Goal: Task Accomplishment & Management: Manage account settings

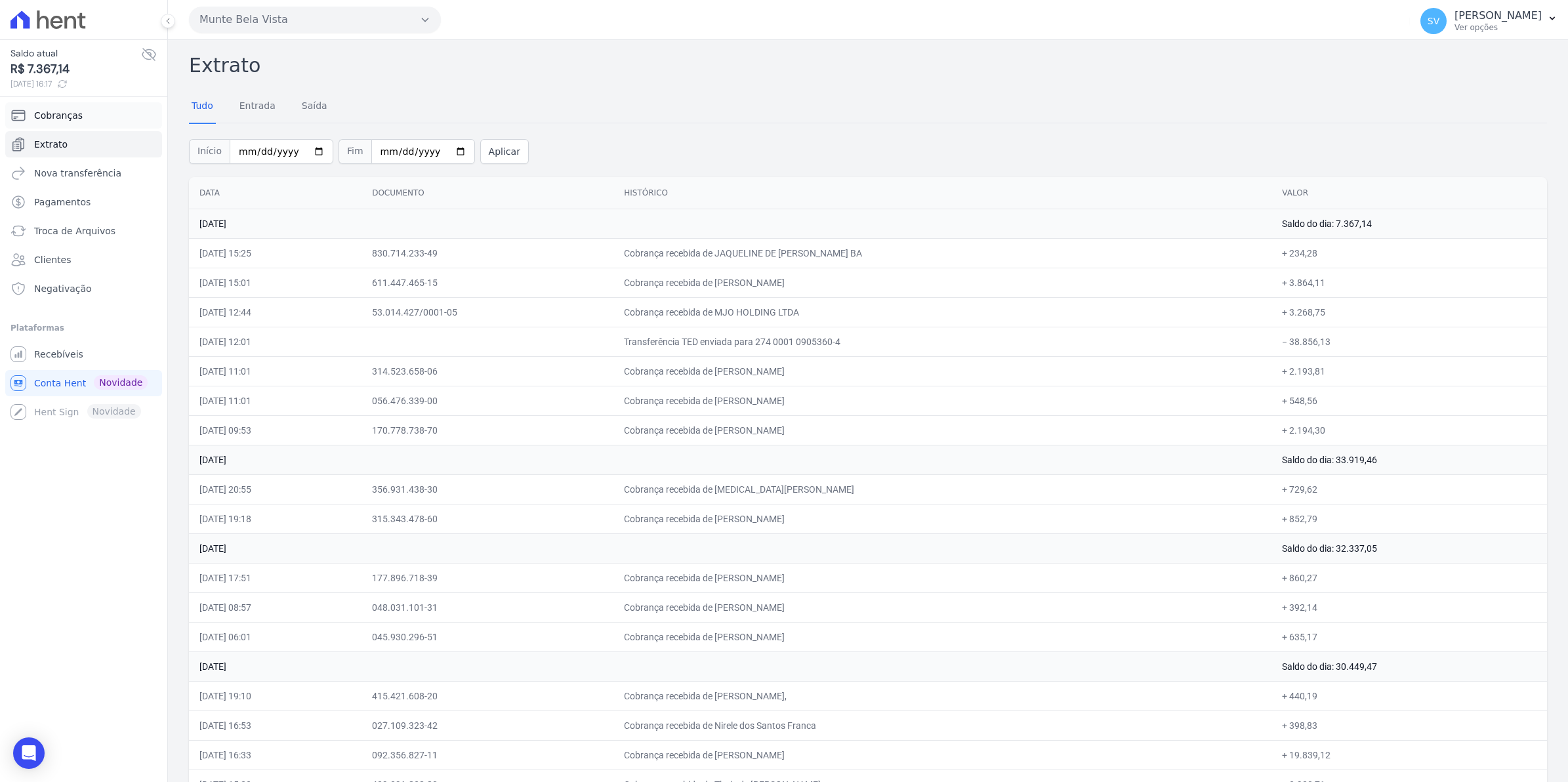
click at [65, 109] on span "Cobranças" at bounding box center [59, 115] width 48 height 13
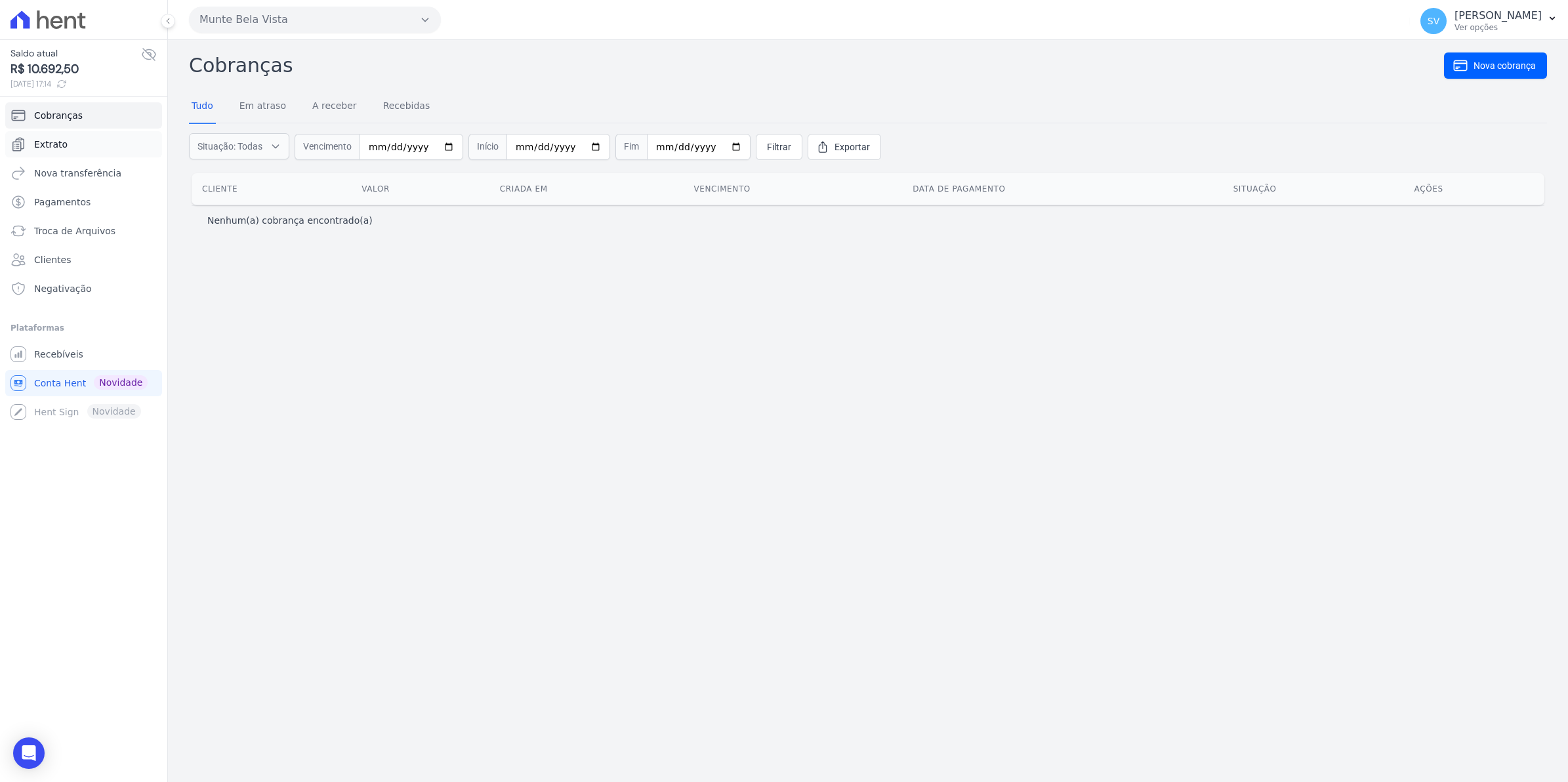
click at [62, 148] on span "Extrato" at bounding box center [51, 144] width 34 height 13
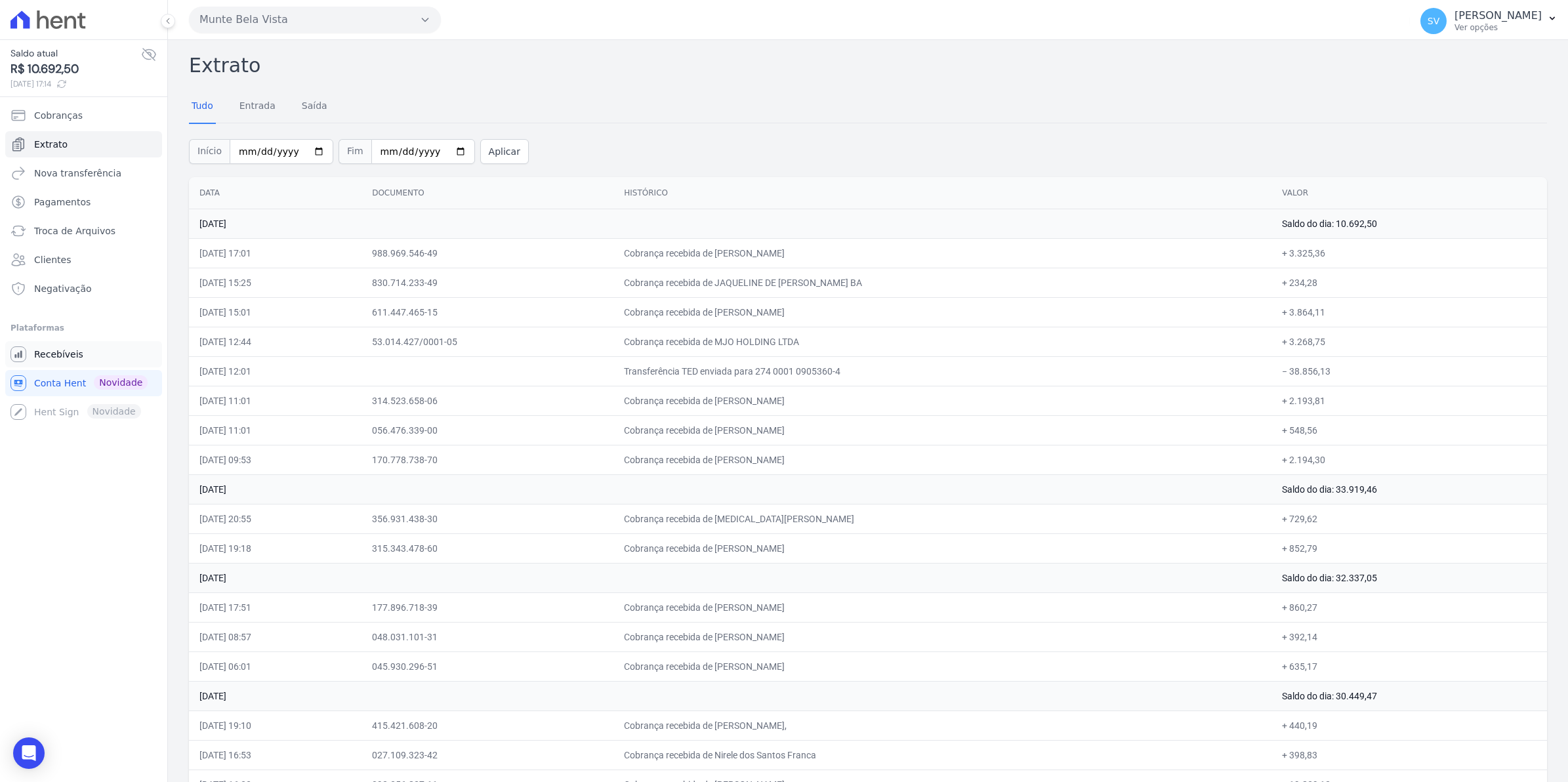
click at [58, 356] on span "Recebíveis" at bounding box center [59, 354] width 49 height 13
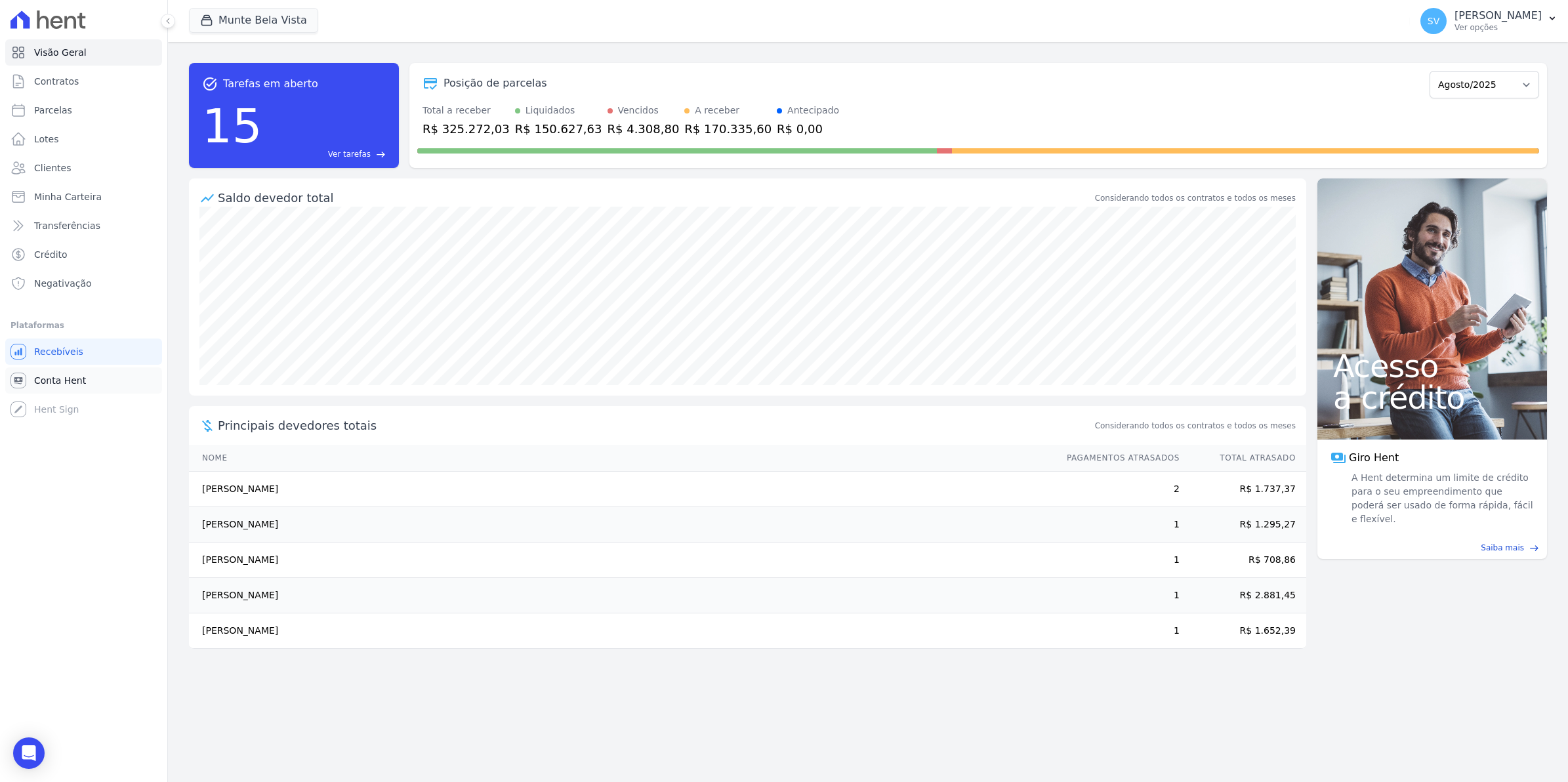
click at [61, 387] on link "Conta Hent" at bounding box center [84, 381] width 156 height 26
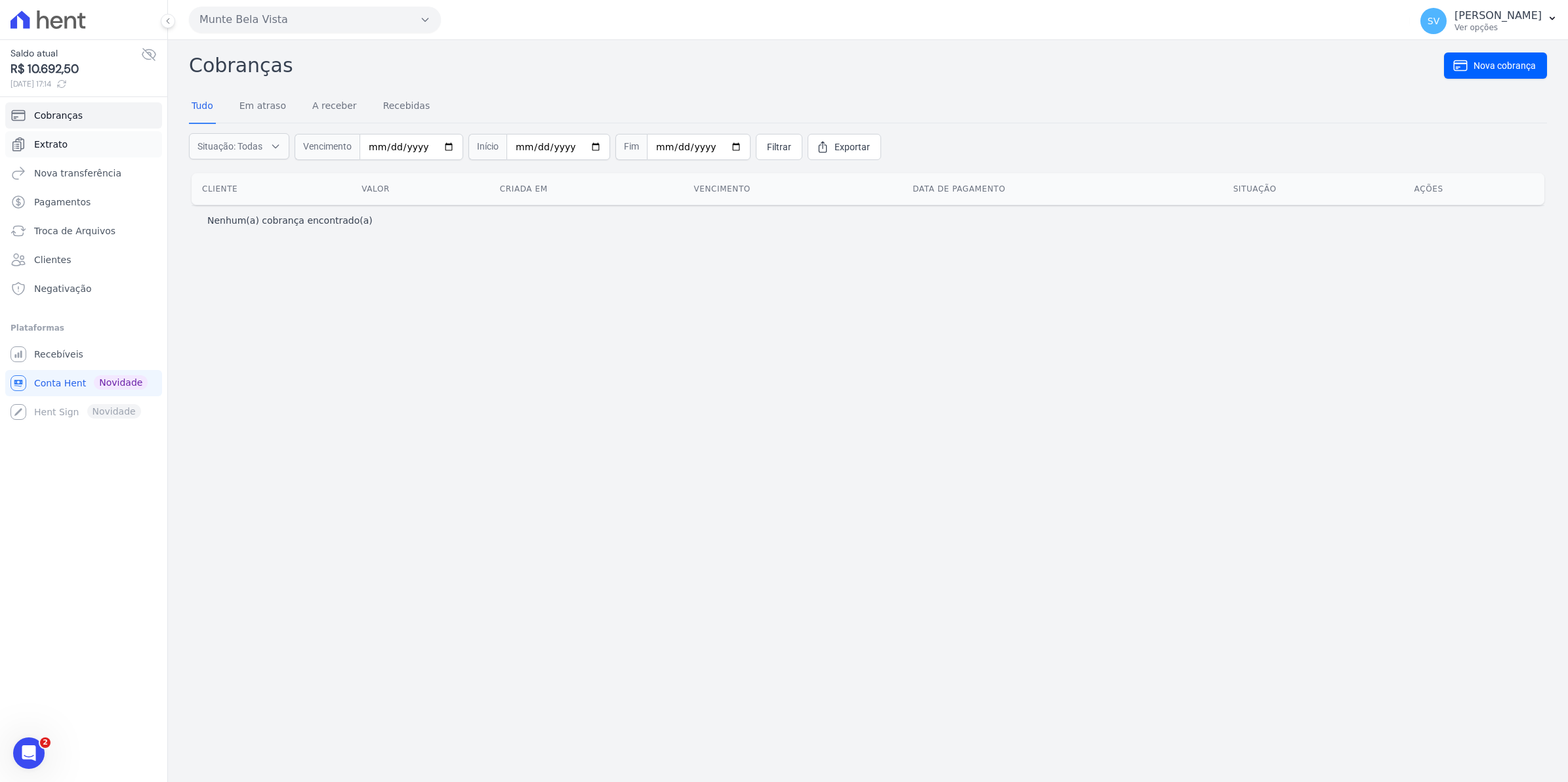
click at [41, 152] on link "Extrato" at bounding box center [84, 144] width 156 height 26
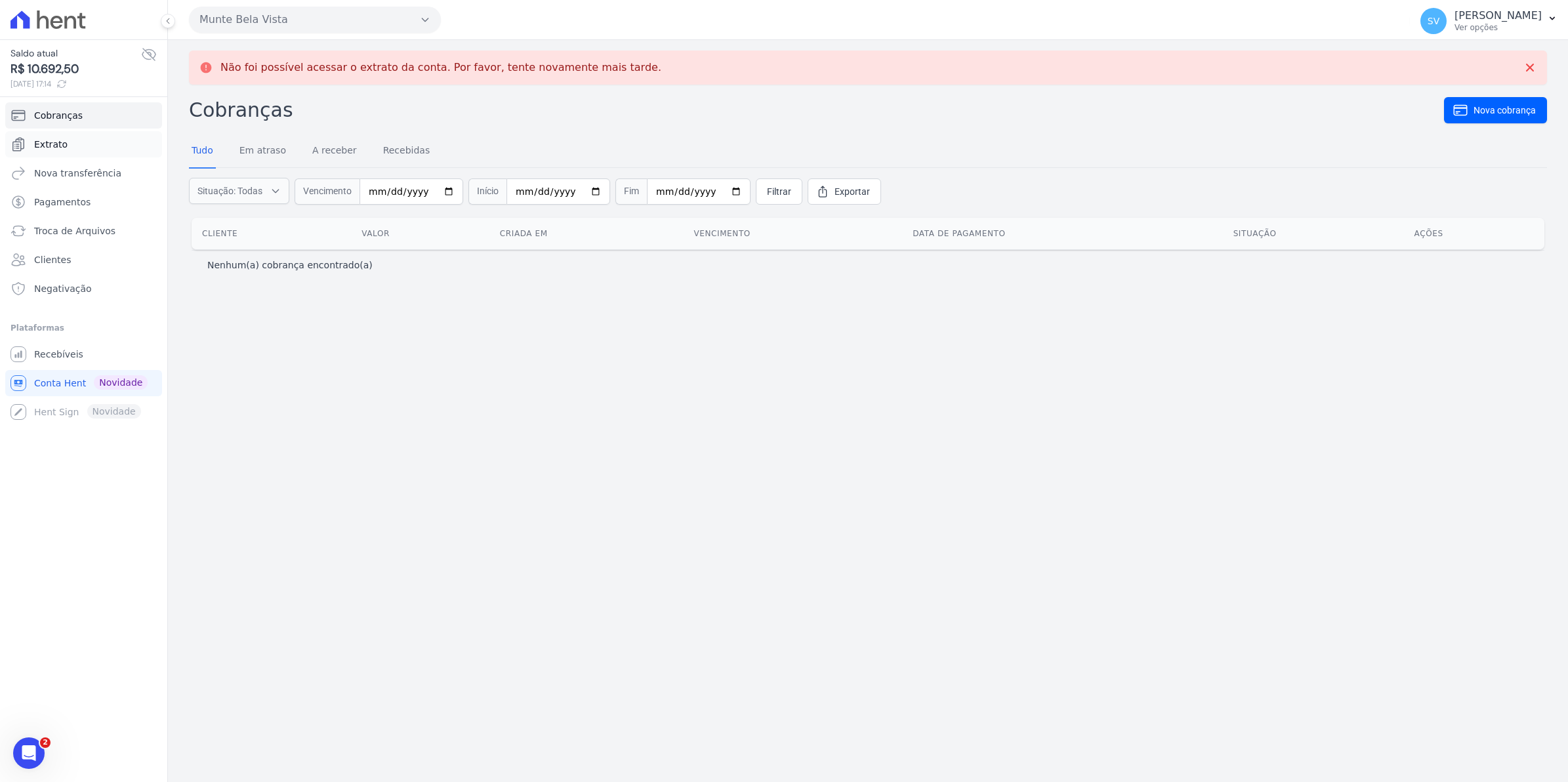
click at [57, 139] on span "Extrato" at bounding box center [51, 144] width 34 height 13
click at [60, 263] on span "Clientes" at bounding box center [52, 260] width 36 height 13
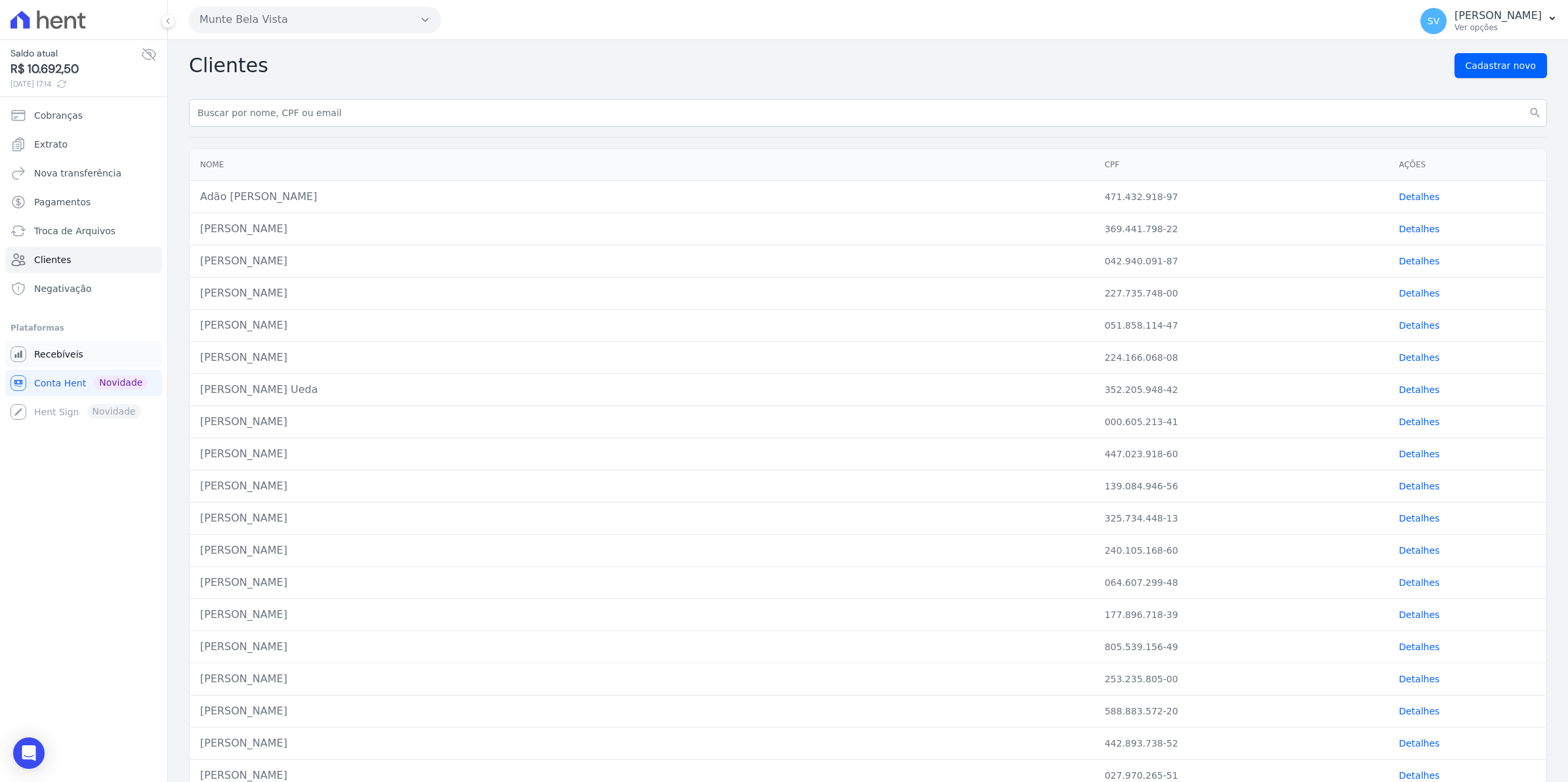
click at [31, 353] on link "Recebíveis" at bounding box center [84, 354] width 156 height 26
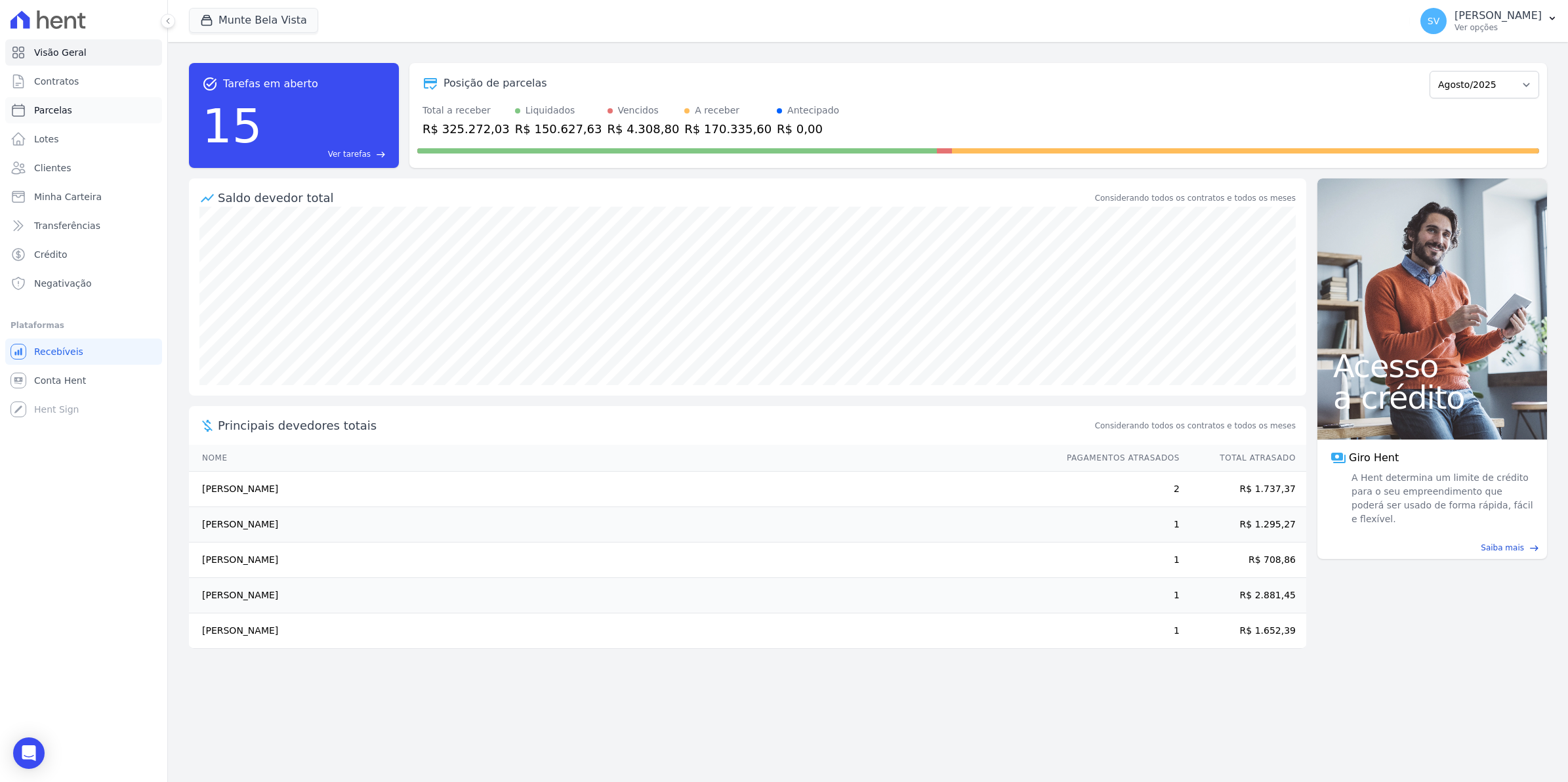
click at [58, 116] on span "Parcelas" at bounding box center [53, 110] width 38 height 13
select select
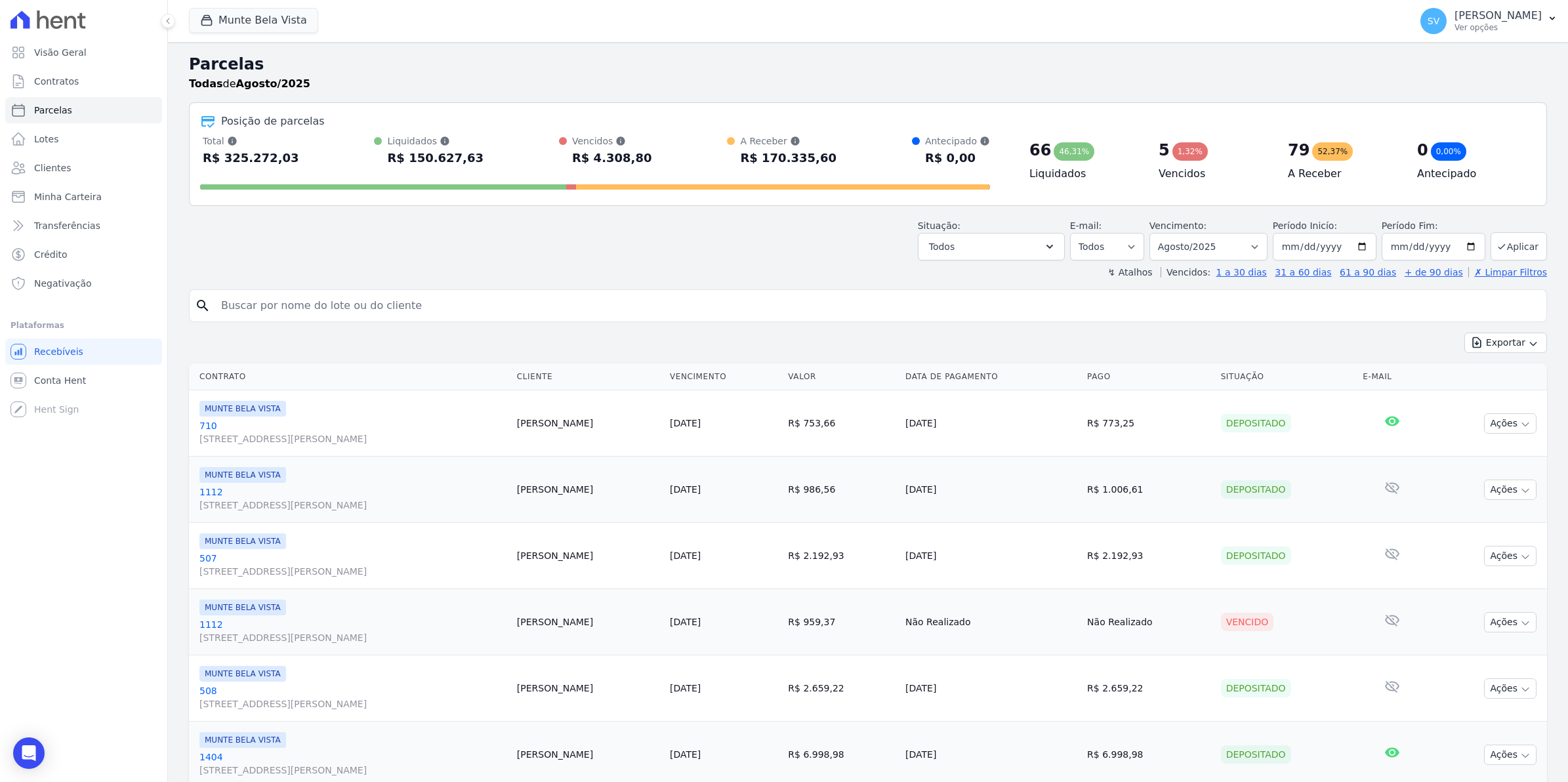
click at [315, 308] on input "search" at bounding box center [877, 305] width 1328 height 26
type input "[PERSON_NAME]"
select select
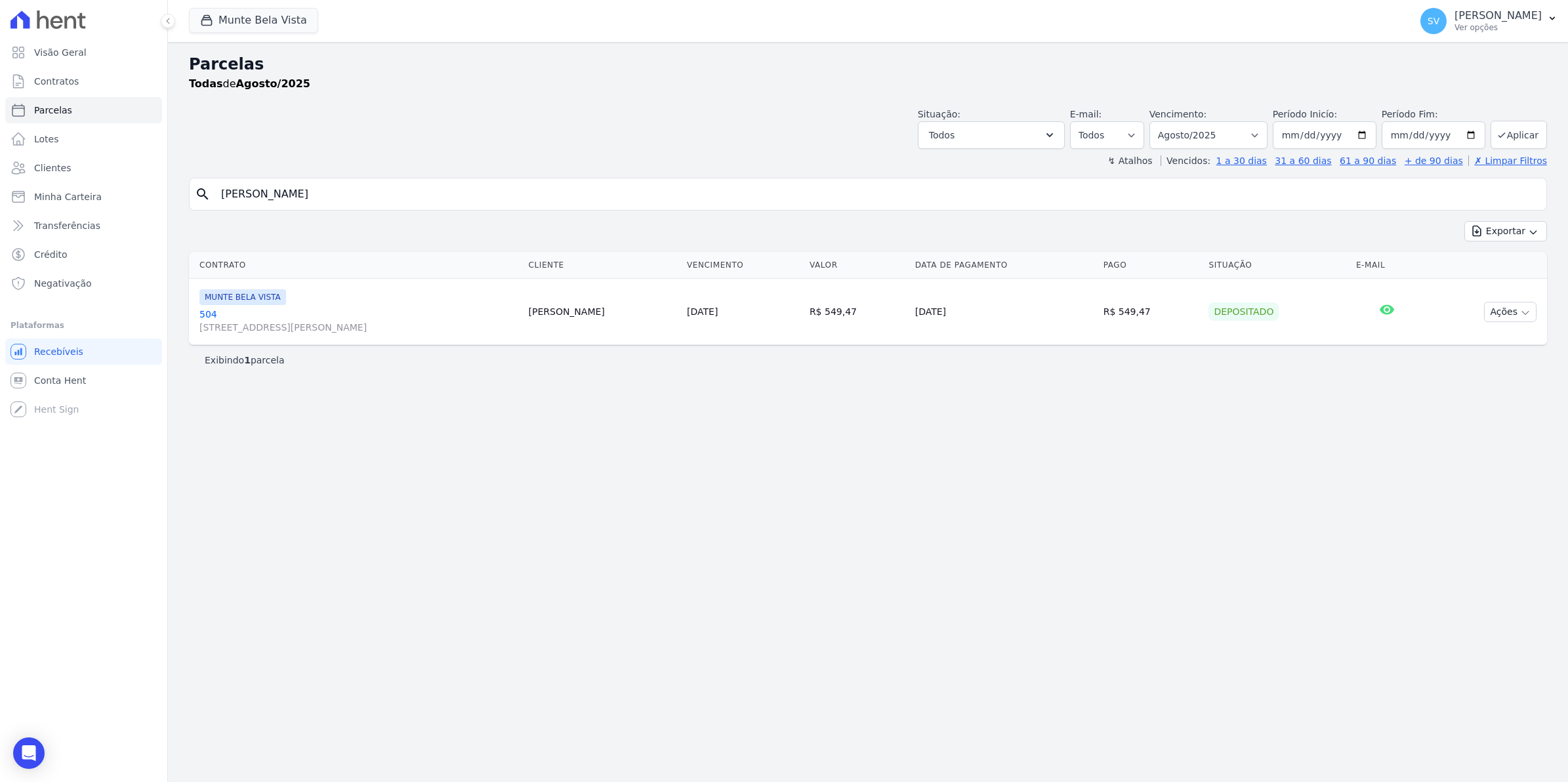
click at [199, 312] on link "504 [STREET_ADDRESS][PERSON_NAME]" at bounding box center [358, 320] width 318 height 26
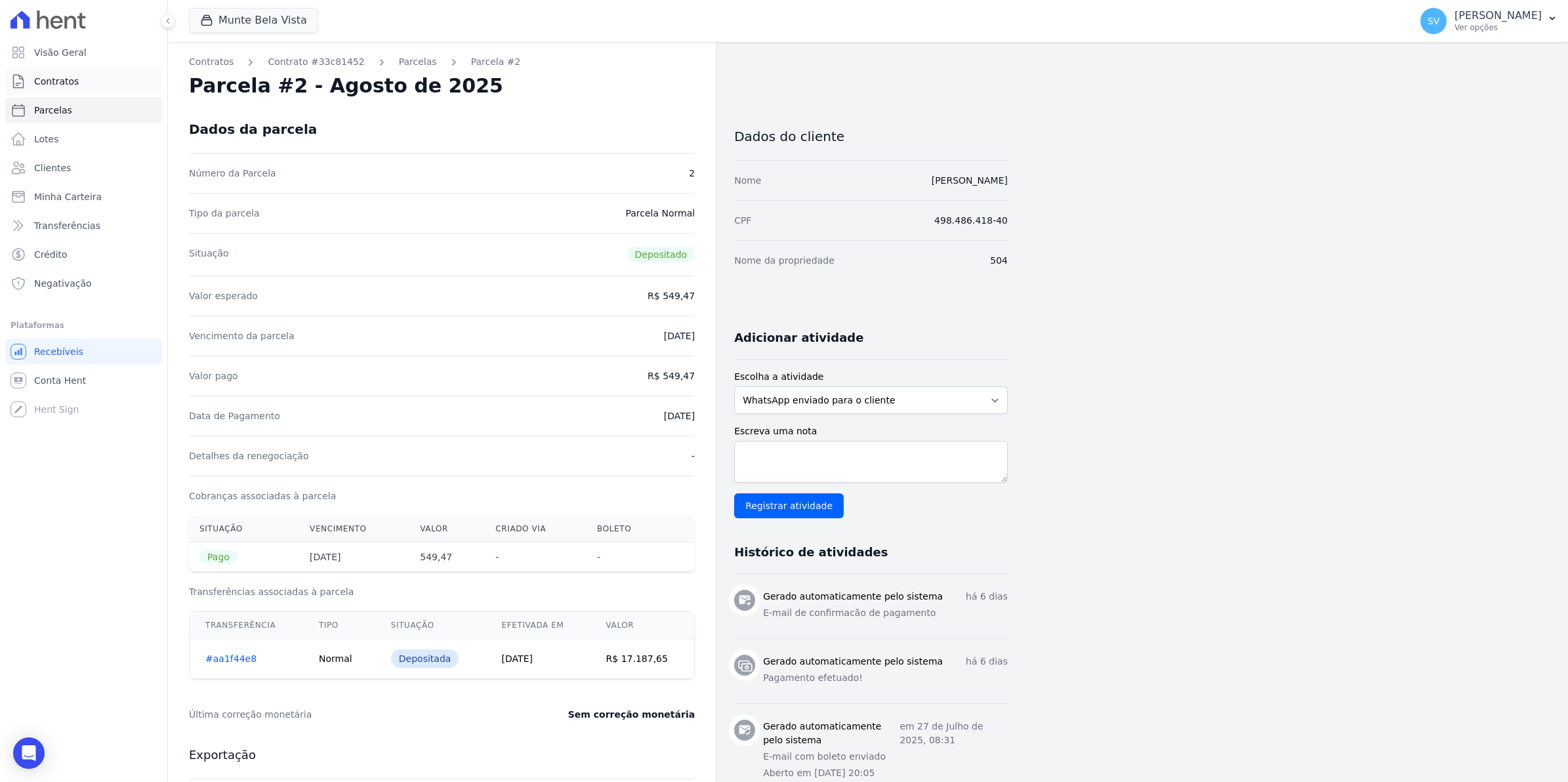
click at [54, 88] on span "Contratos" at bounding box center [57, 81] width 45 height 13
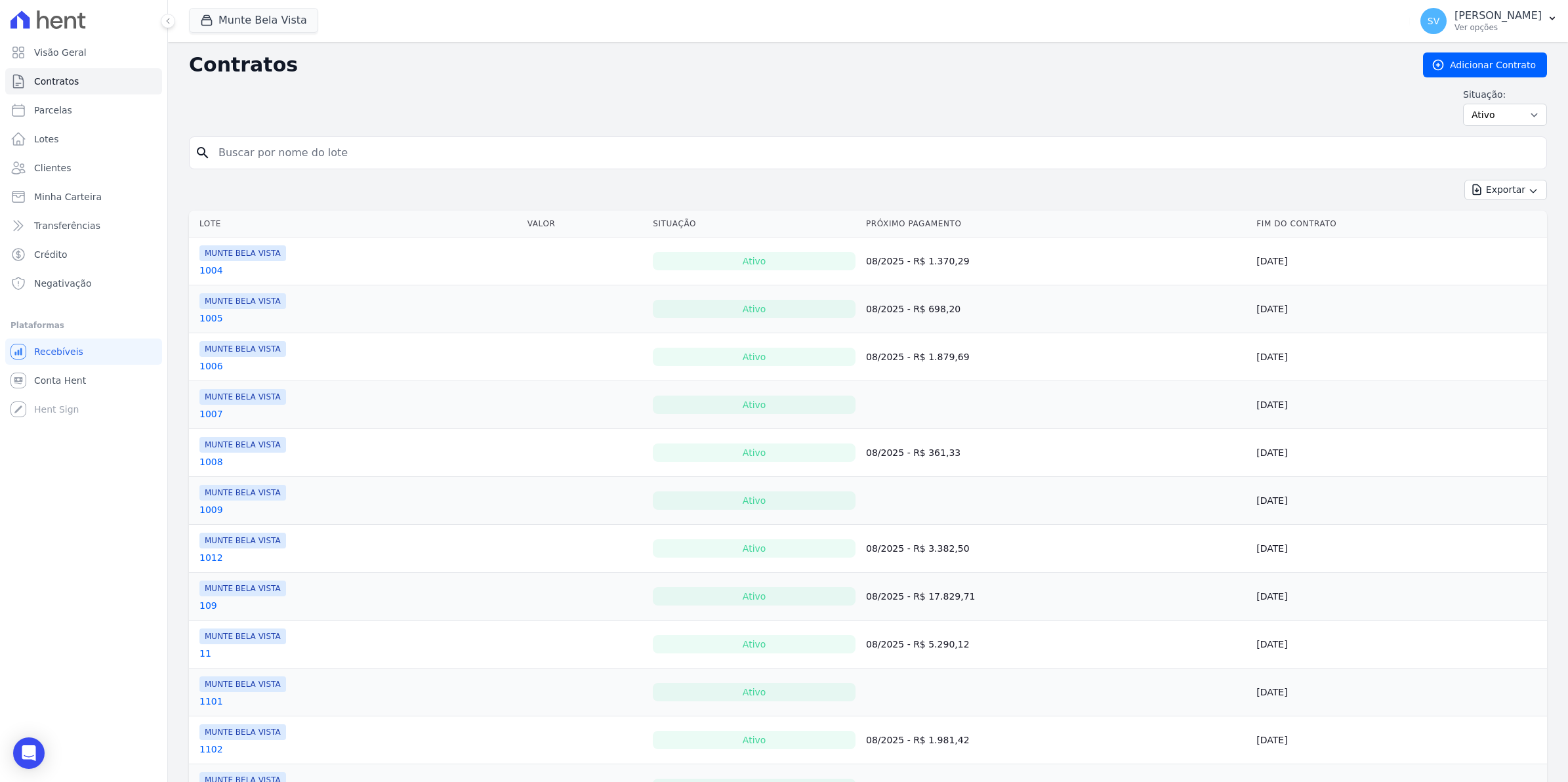
click at [358, 155] on input "search" at bounding box center [875, 153] width 1331 height 26
type input "reanto"
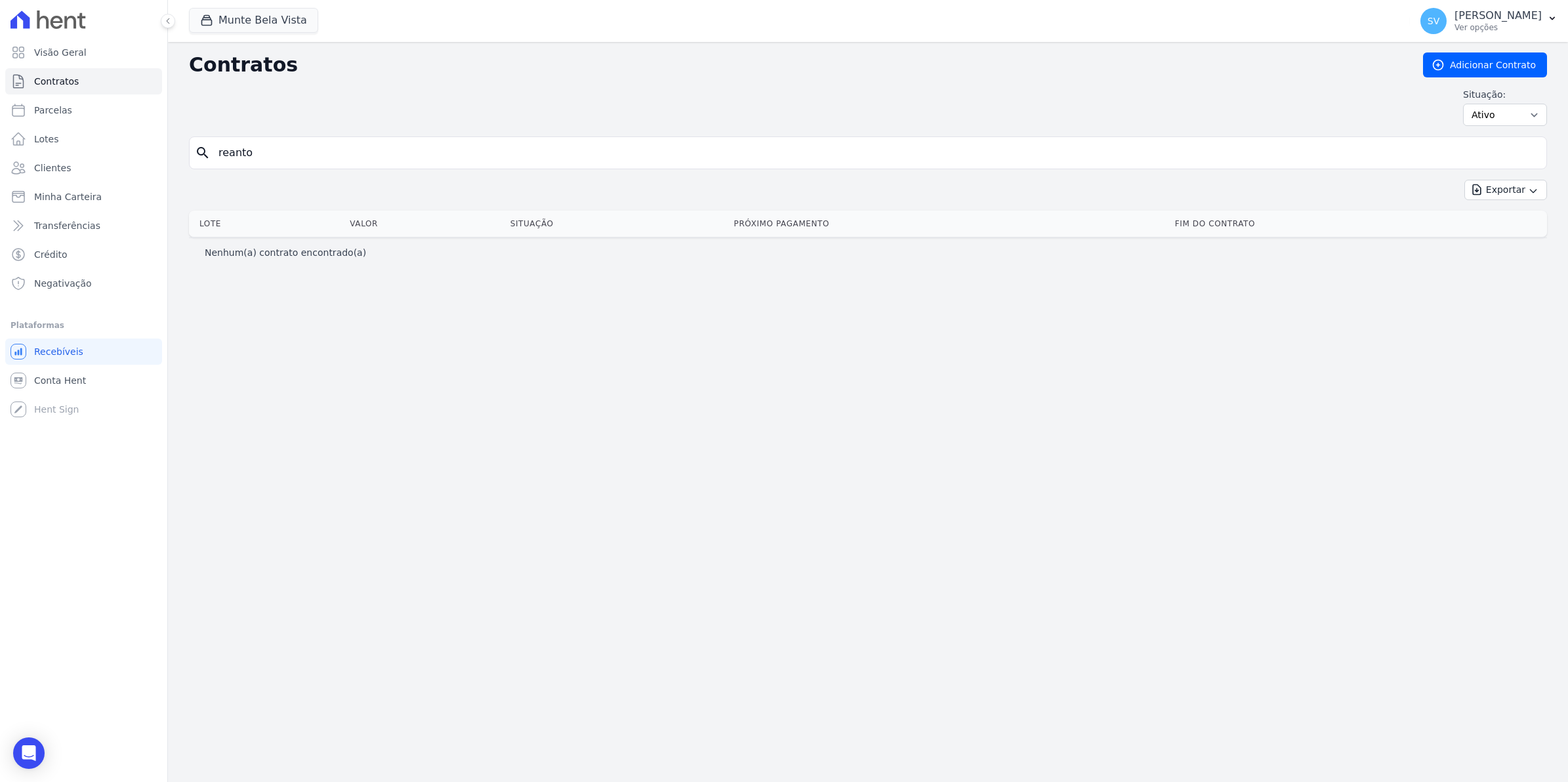
drag, startPoint x: 265, startPoint y: 161, endPoint x: 0, endPoint y: 156, distance: 265.0
click at [0, 158] on html "Visão Geral Contratos [GEOGRAPHIC_DATA] Lotes Clientes Minha Carteira Transferê…" at bounding box center [784, 391] width 1568 height 782
type input "[PERSON_NAME]"
click at [45, 114] on span "Parcelas" at bounding box center [53, 110] width 38 height 13
select select
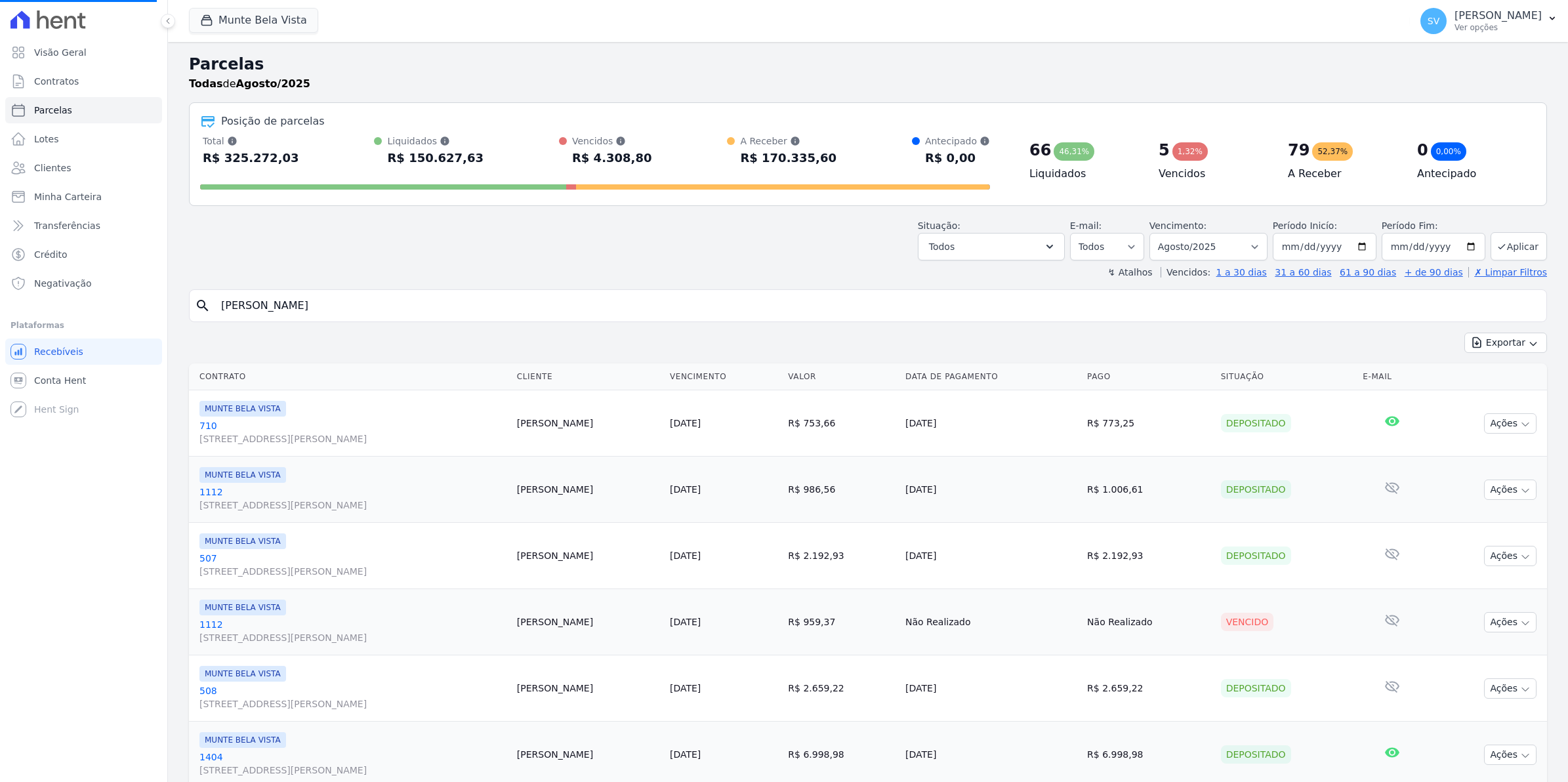
select select
drag, startPoint x: 304, startPoint y: 317, endPoint x: 45, endPoint y: 316, distance: 259.0
click at [45, 316] on div "Visão Geral Contratos [GEOGRAPHIC_DATA] Lotes Clientes Minha Carteira Transferê…" at bounding box center [784, 391] width 1568 height 782
type input "[PERSON_NAME]"
select select
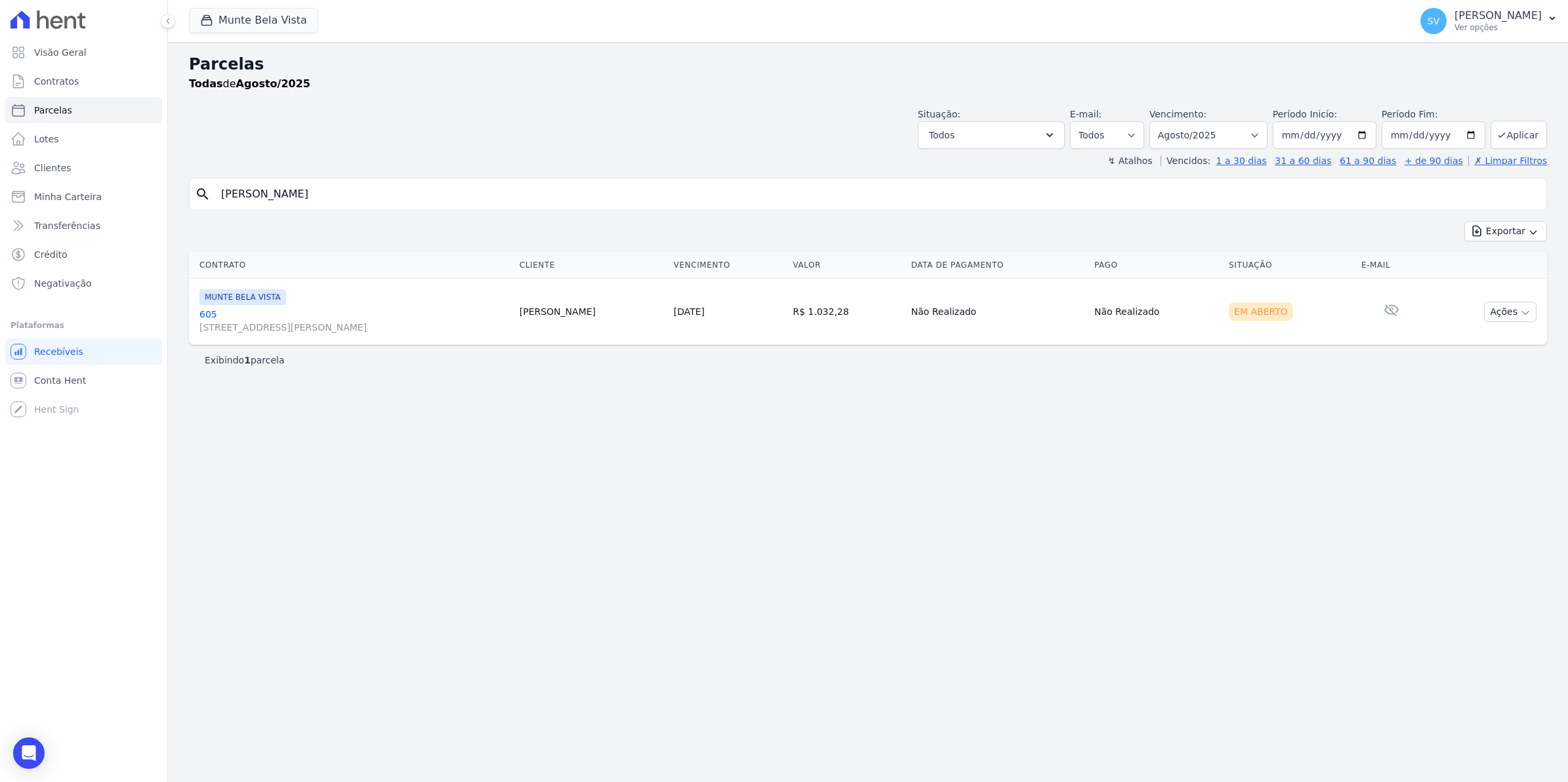
click at [199, 313] on link "[GEOGRAPHIC_DATA][STREET_ADDRESS][PERSON_NAME][GEOGRAPHIC_DATA]" at bounding box center [354, 320] width 310 height 26
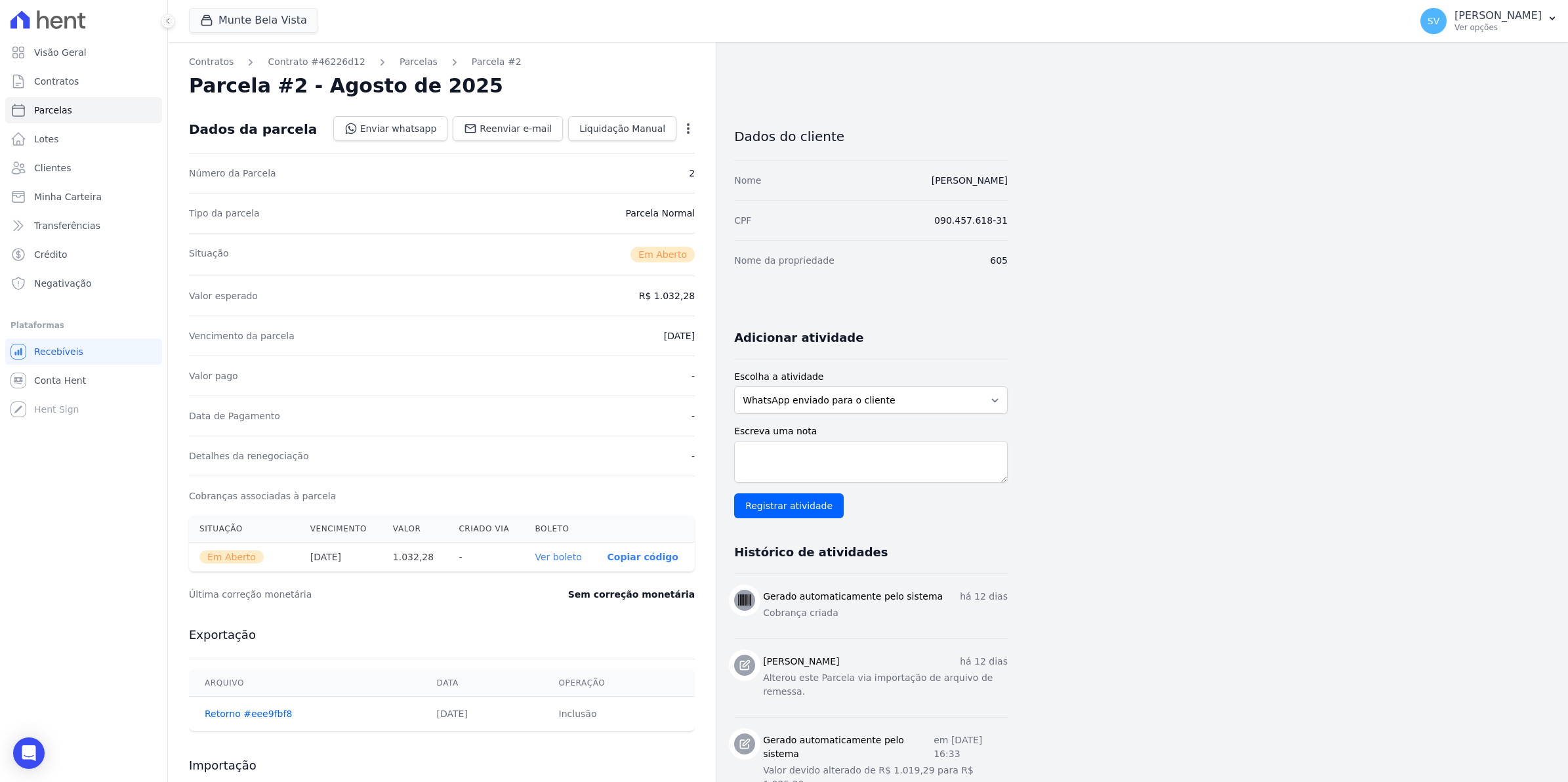
select select
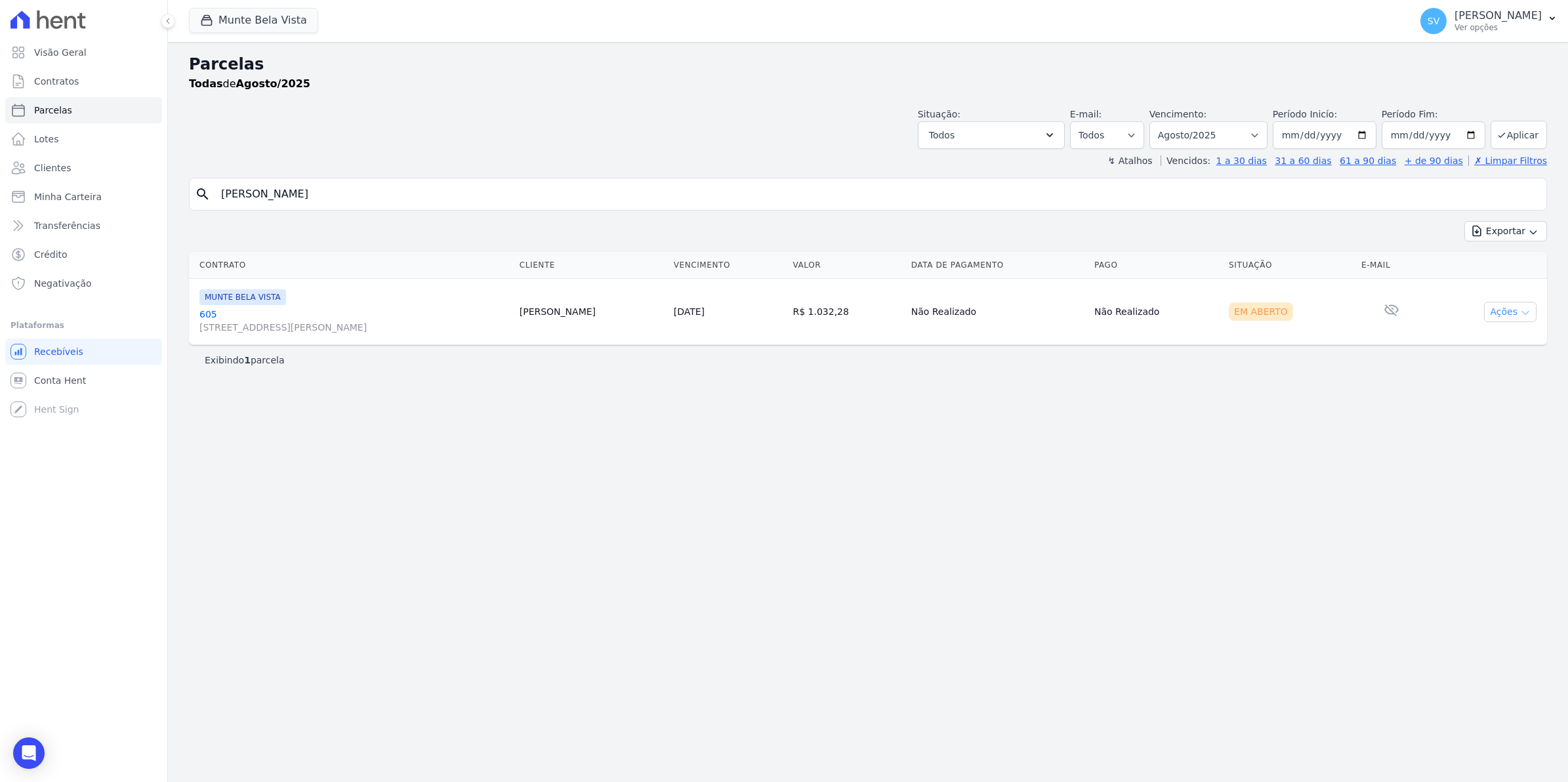
click at [1516, 315] on button "Ações" at bounding box center [1510, 312] width 52 height 20
click at [1386, 478] on div "Parcelas Todas de Agosto/2025 Situação: Agendado Em Aberto Pago Processando Can…" at bounding box center [868, 411] width 1400 height 740
click at [258, 301] on span "MUNTE BELA VISTA" at bounding box center [242, 297] width 87 height 16
click at [207, 318] on link "[GEOGRAPHIC_DATA][STREET_ADDRESS][PERSON_NAME][GEOGRAPHIC_DATA]" at bounding box center [354, 320] width 310 height 26
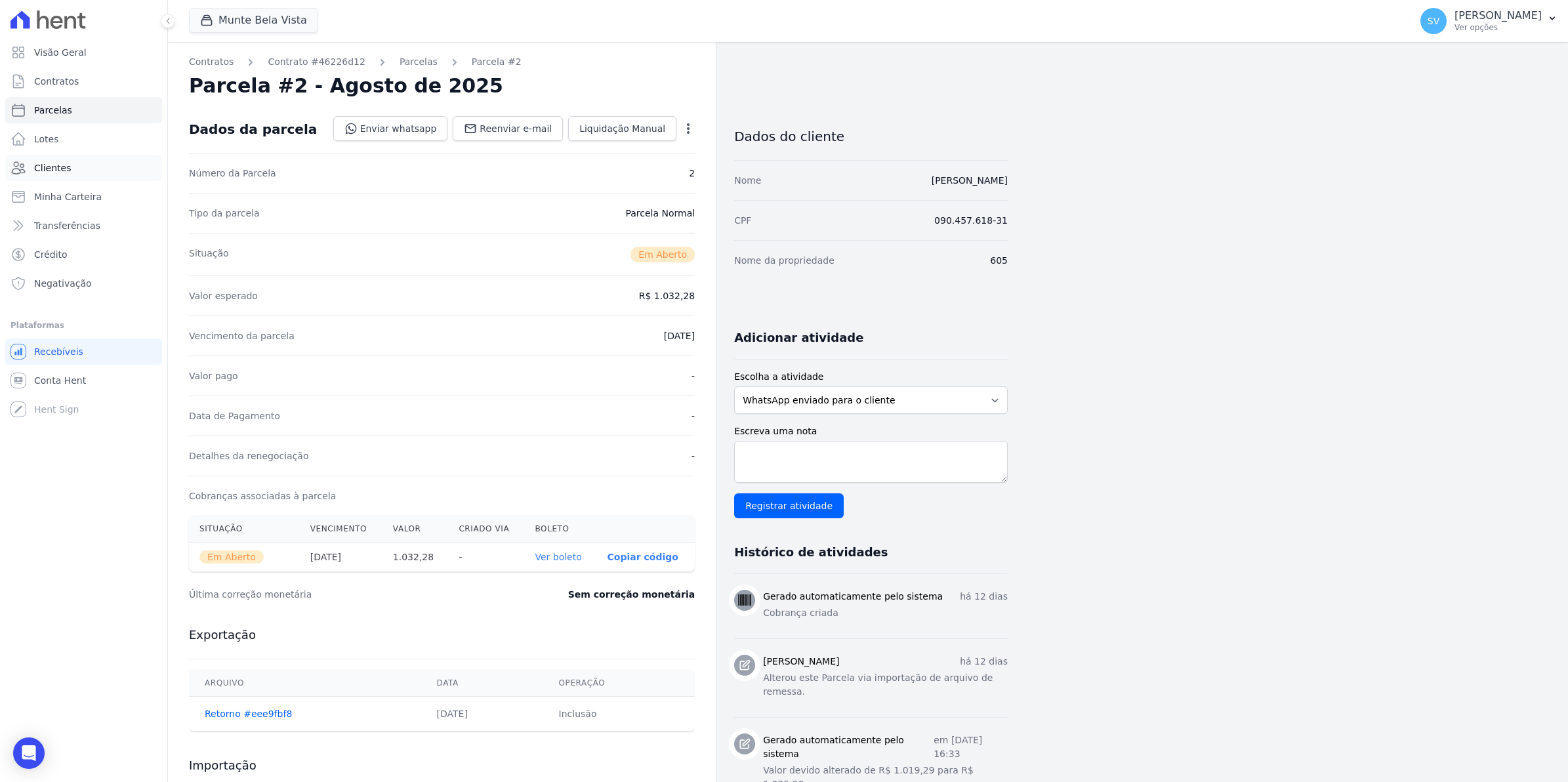
click at [60, 172] on span "Clientes" at bounding box center [52, 168] width 36 height 13
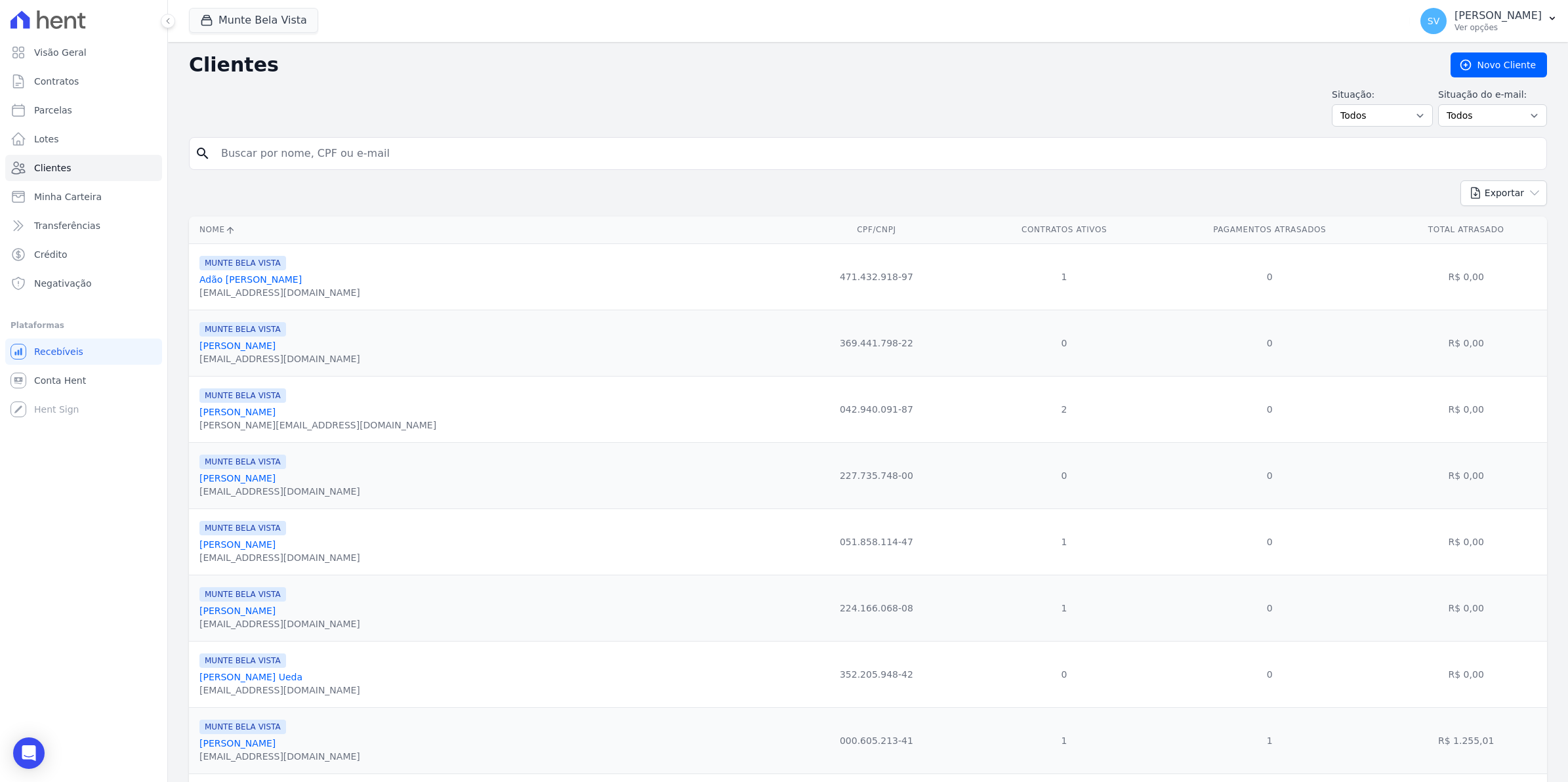
click at [239, 151] on input "search" at bounding box center [877, 154] width 1328 height 26
type input "[PERSON_NAME]"
click at [326, 156] on input "[PERSON_NAME]" at bounding box center [877, 154] width 1328 height 26
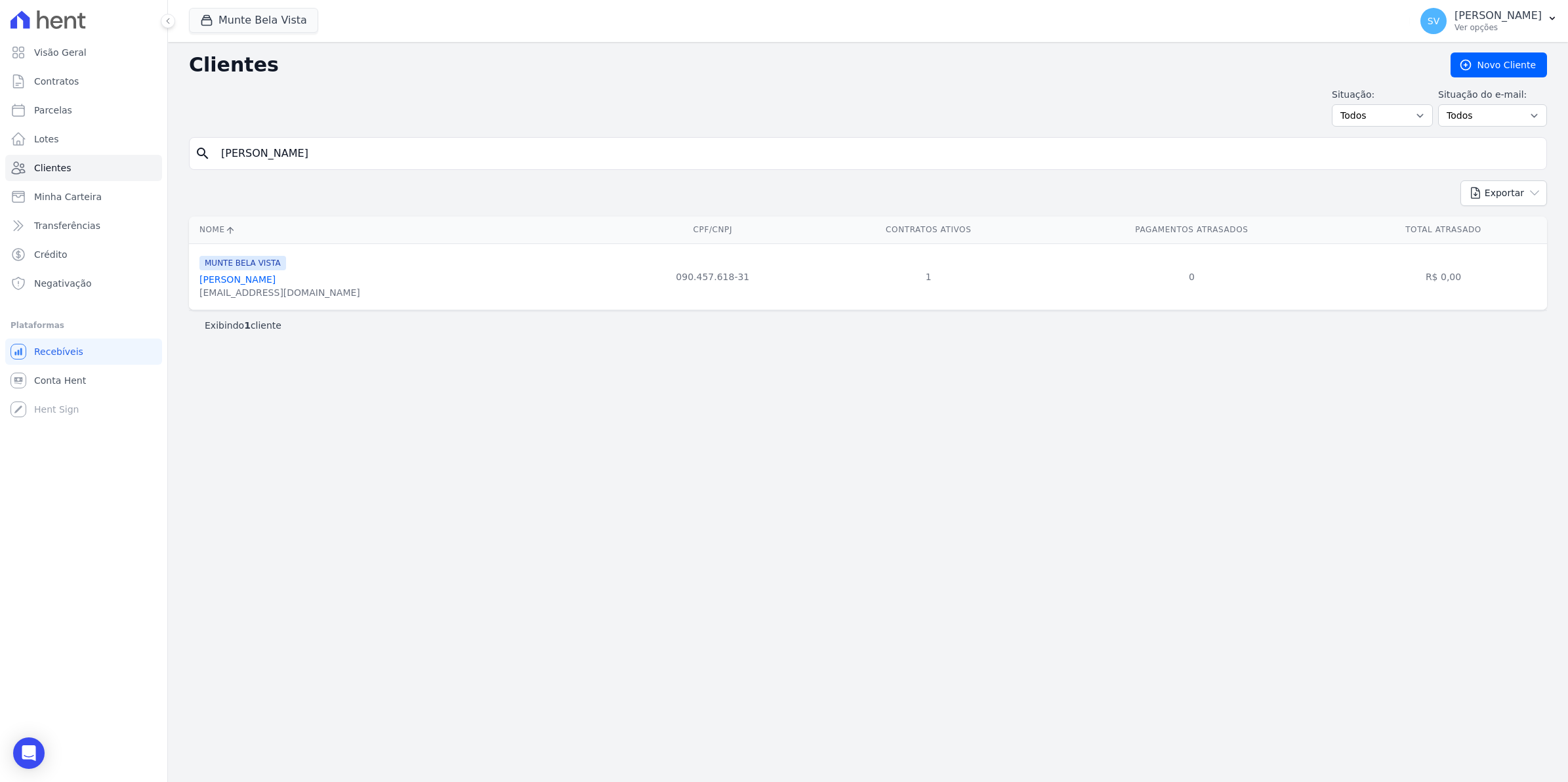
click at [248, 283] on link "[PERSON_NAME]" at bounding box center [237, 279] width 76 height 10
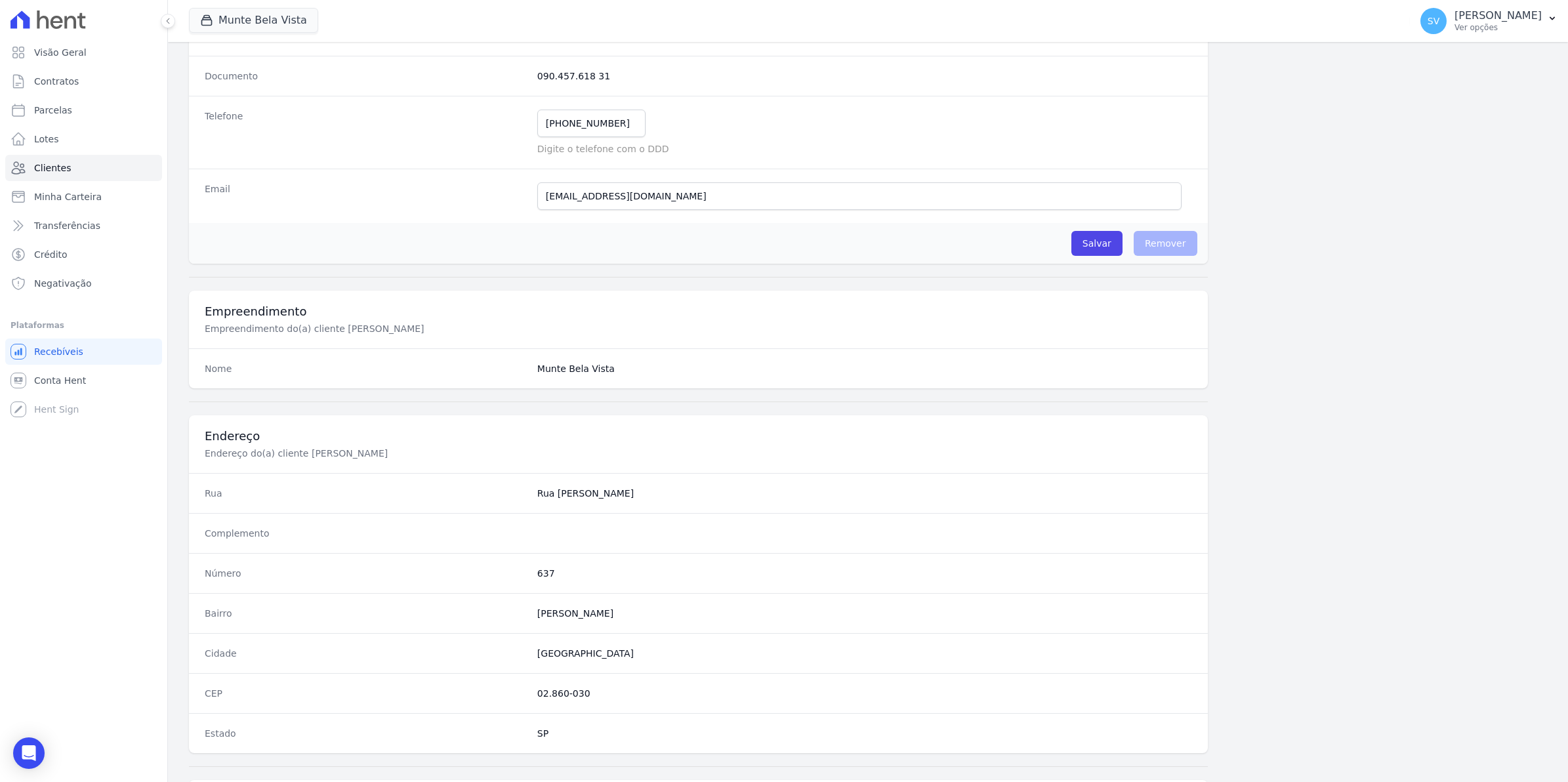
scroll to position [328, 0]
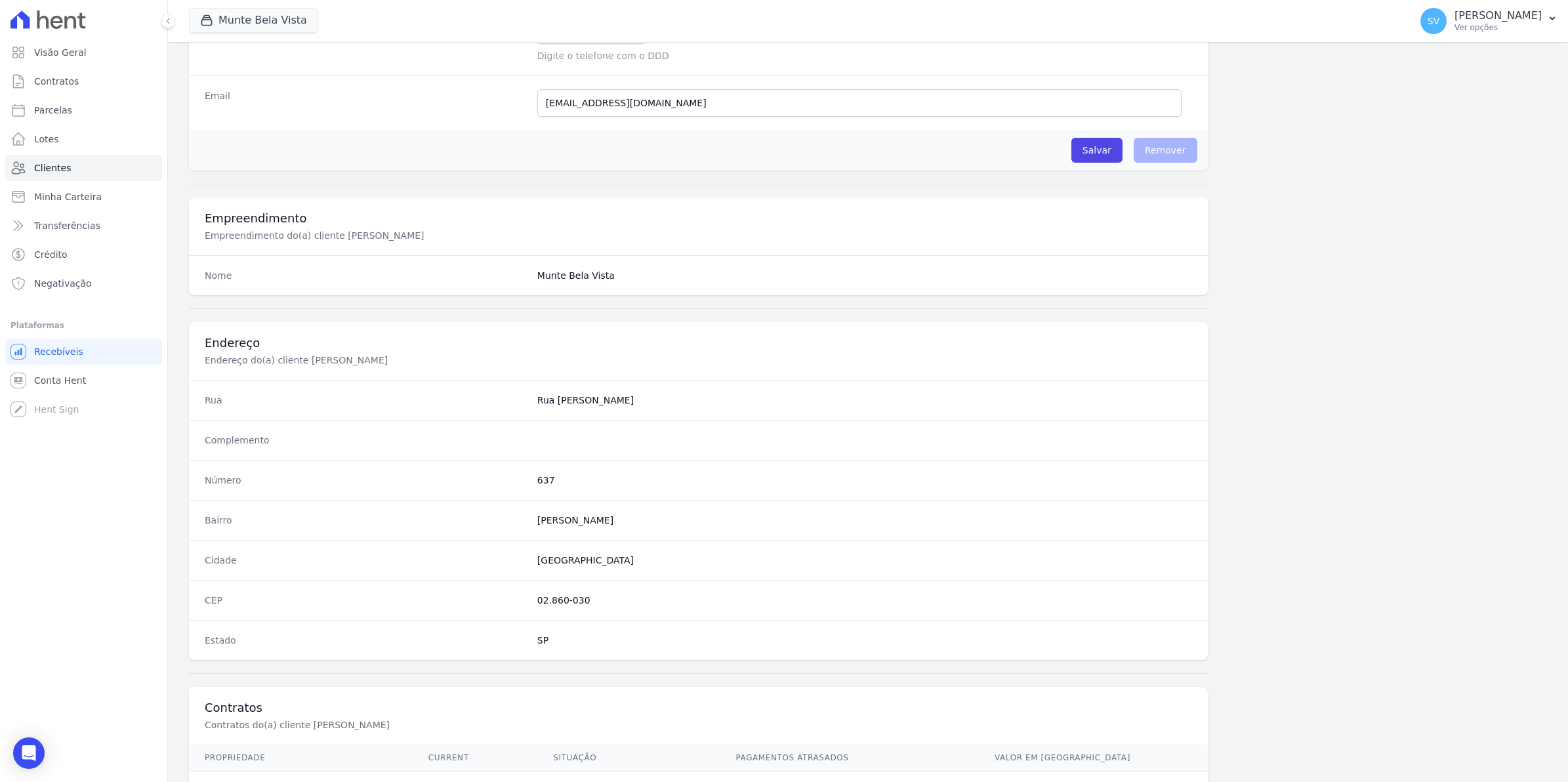
click at [314, 492] on div "Número 637" at bounding box center [698, 479] width 1019 height 40
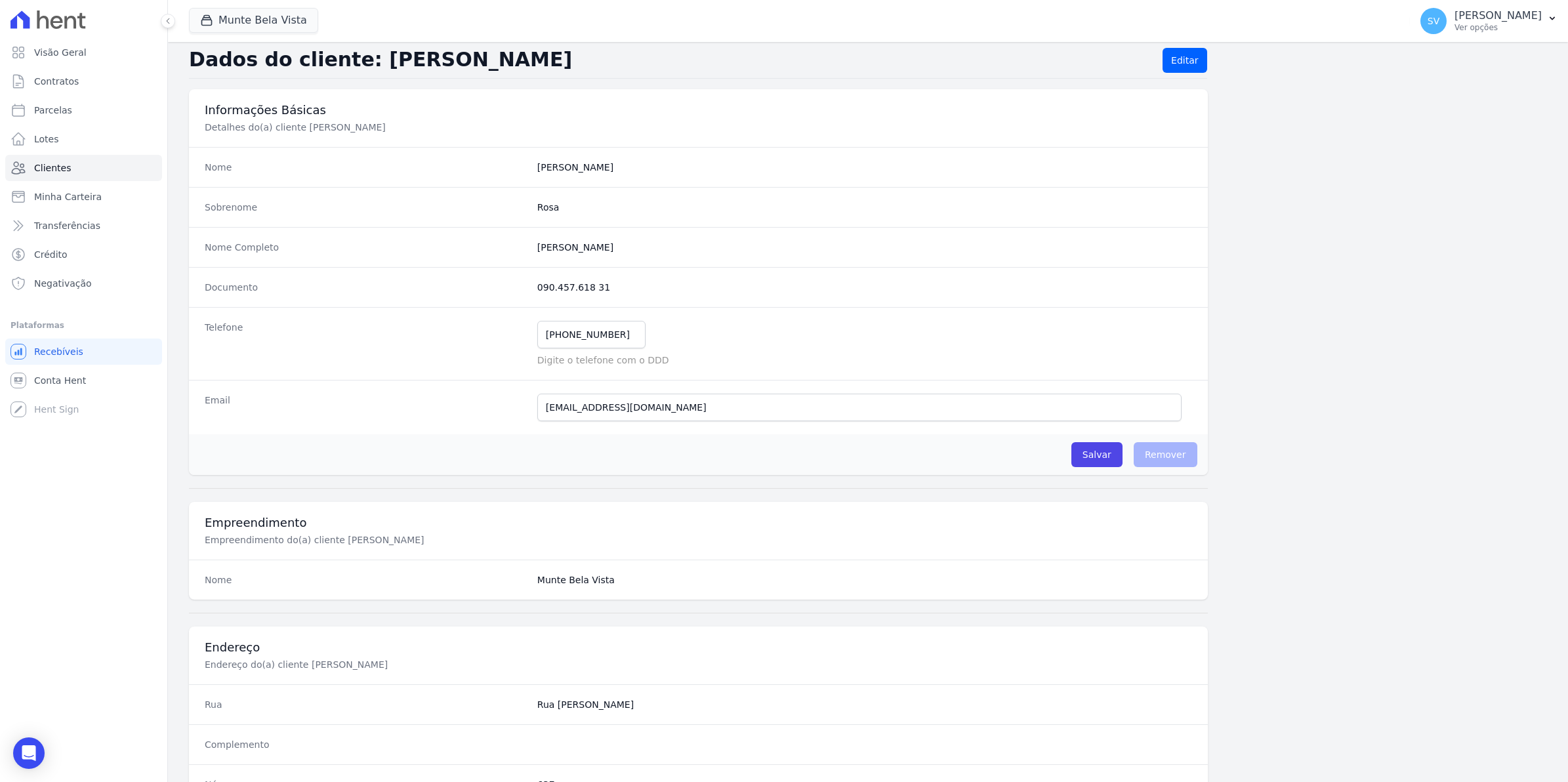
scroll to position [0, 0]
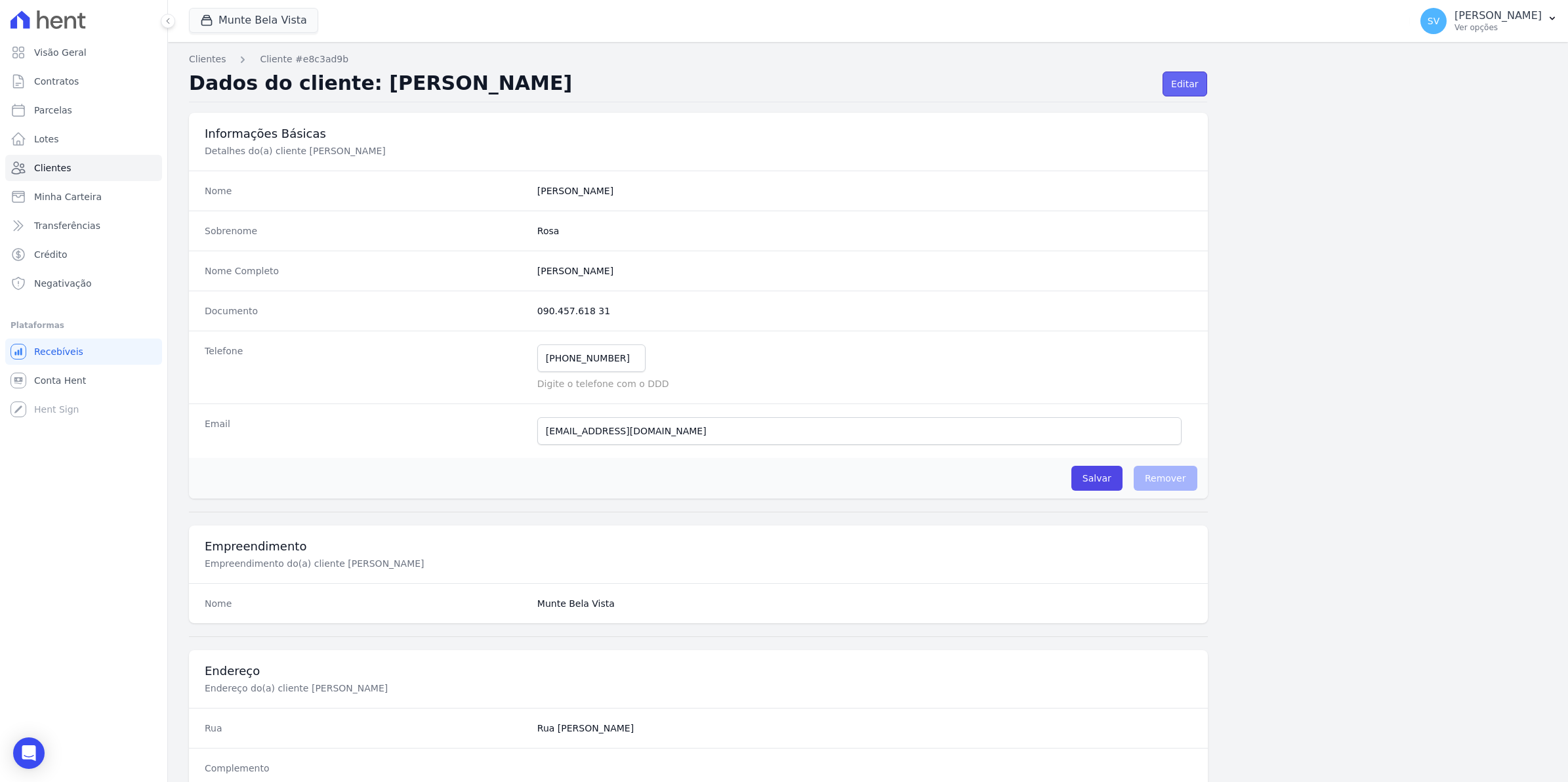
click at [1178, 83] on link "Editar" at bounding box center [1184, 84] width 44 height 25
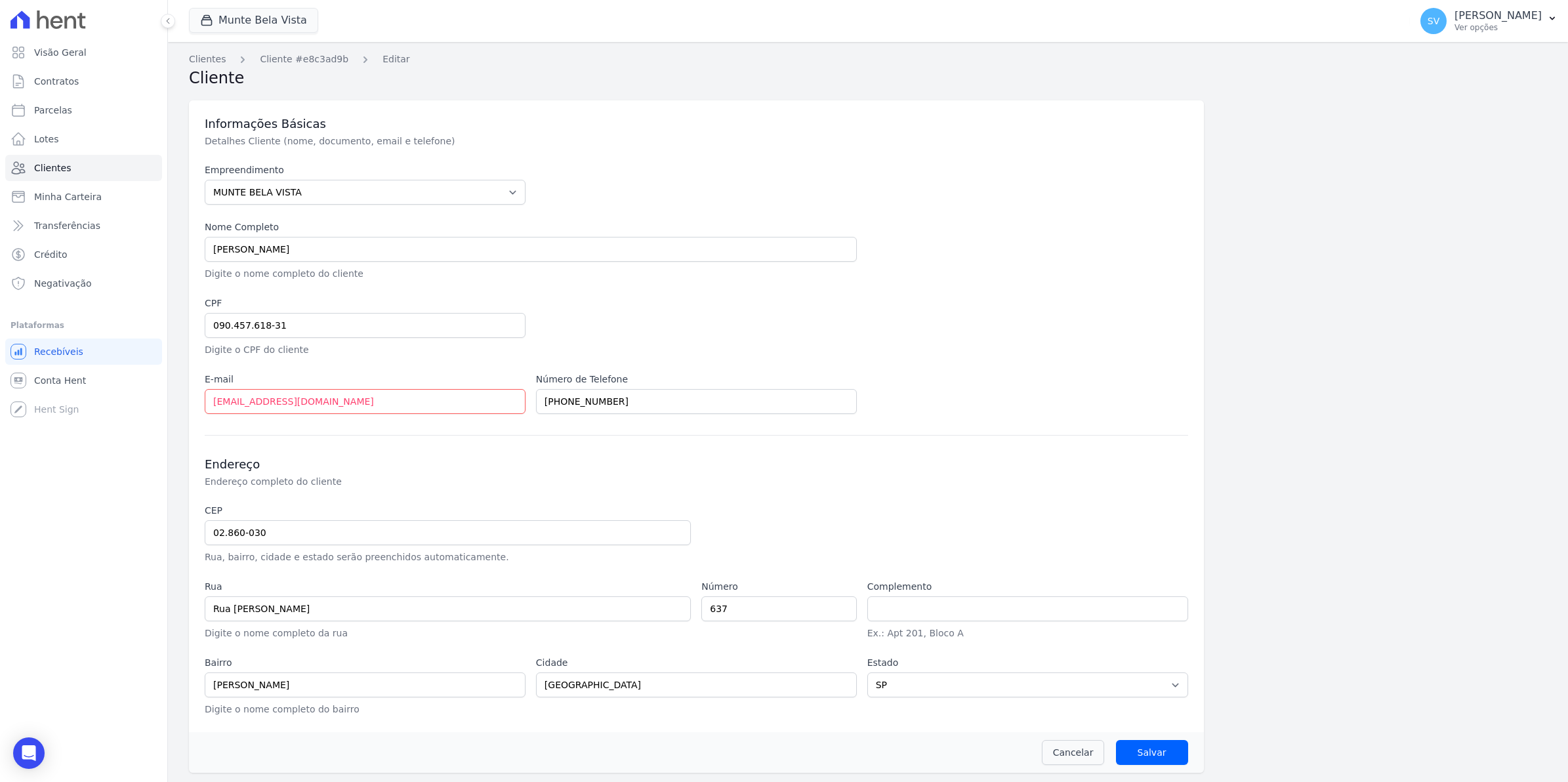
scroll to position [4, 0]
click at [807, 613] on input "637" at bounding box center [778, 607] width 155 height 25
click at [936, 605] on input "text" at bounding box center [1027, 607] width 321 height 25
type input "a"
type input "A"
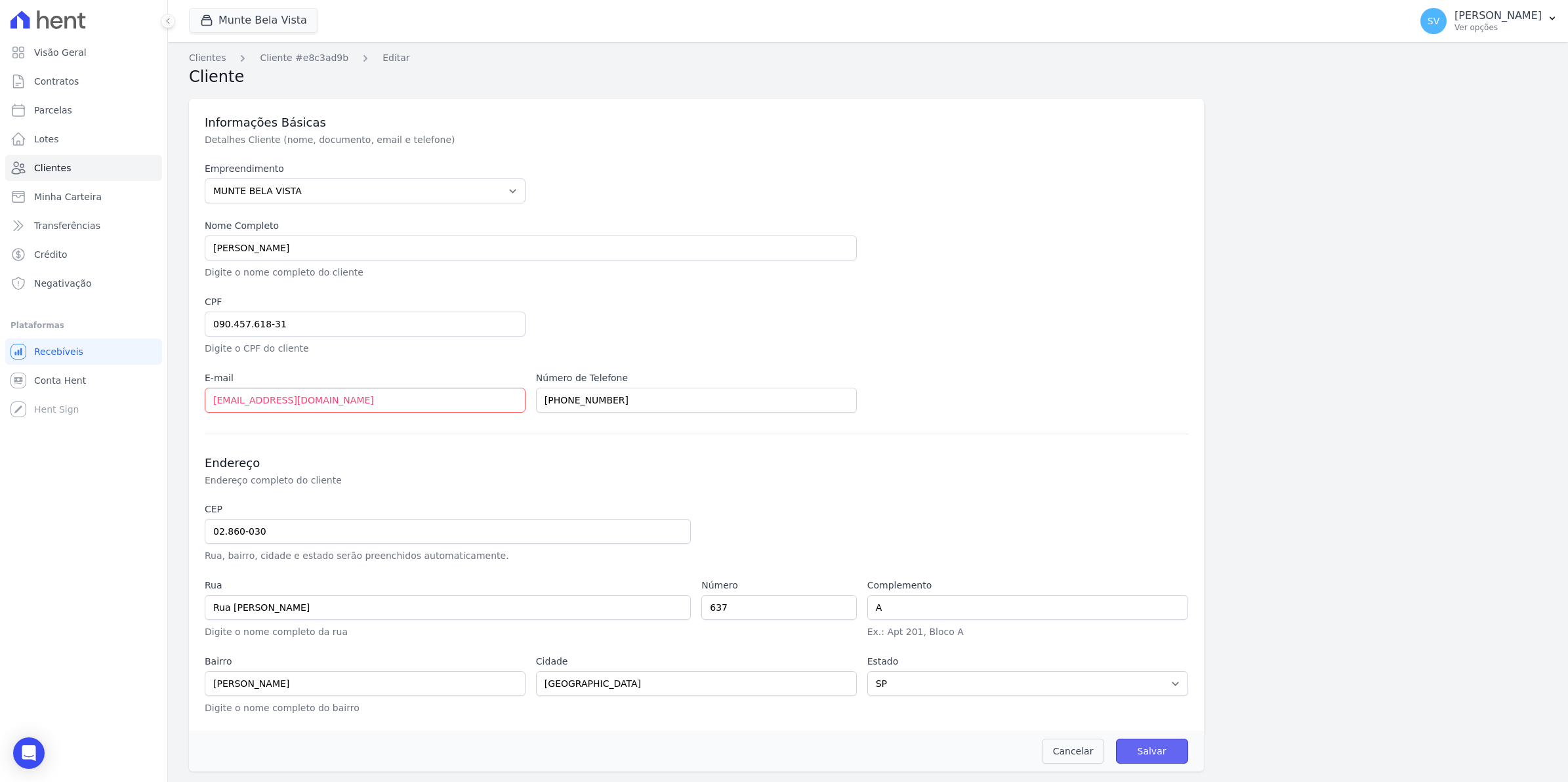
click at [1158, 756] on input "Salvar" at bounding box center [1153, 750] width 73 height 25
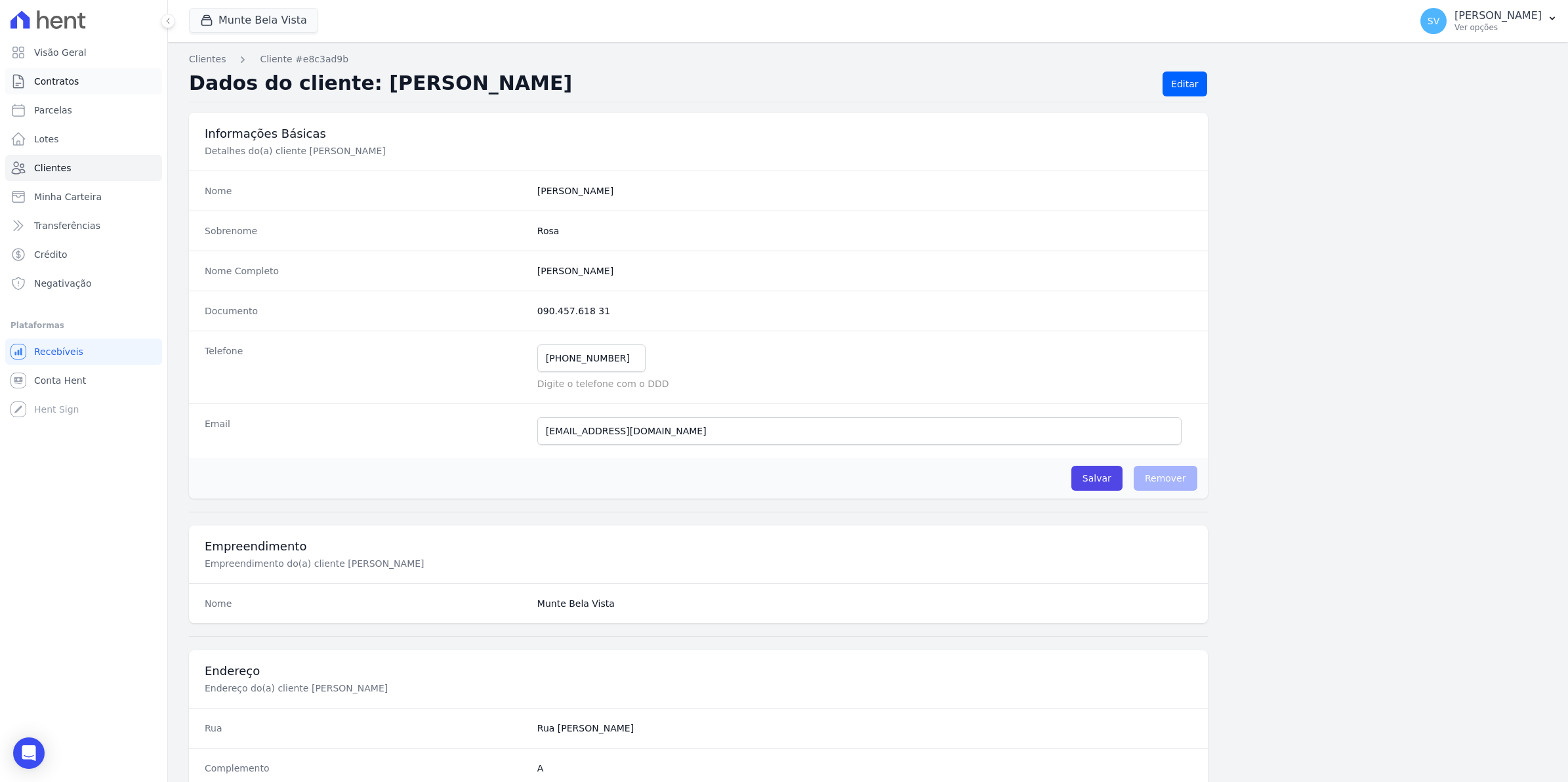
click at [40, 80] on span "Contratos" at bounding box center [57, 81] width 45 height 13
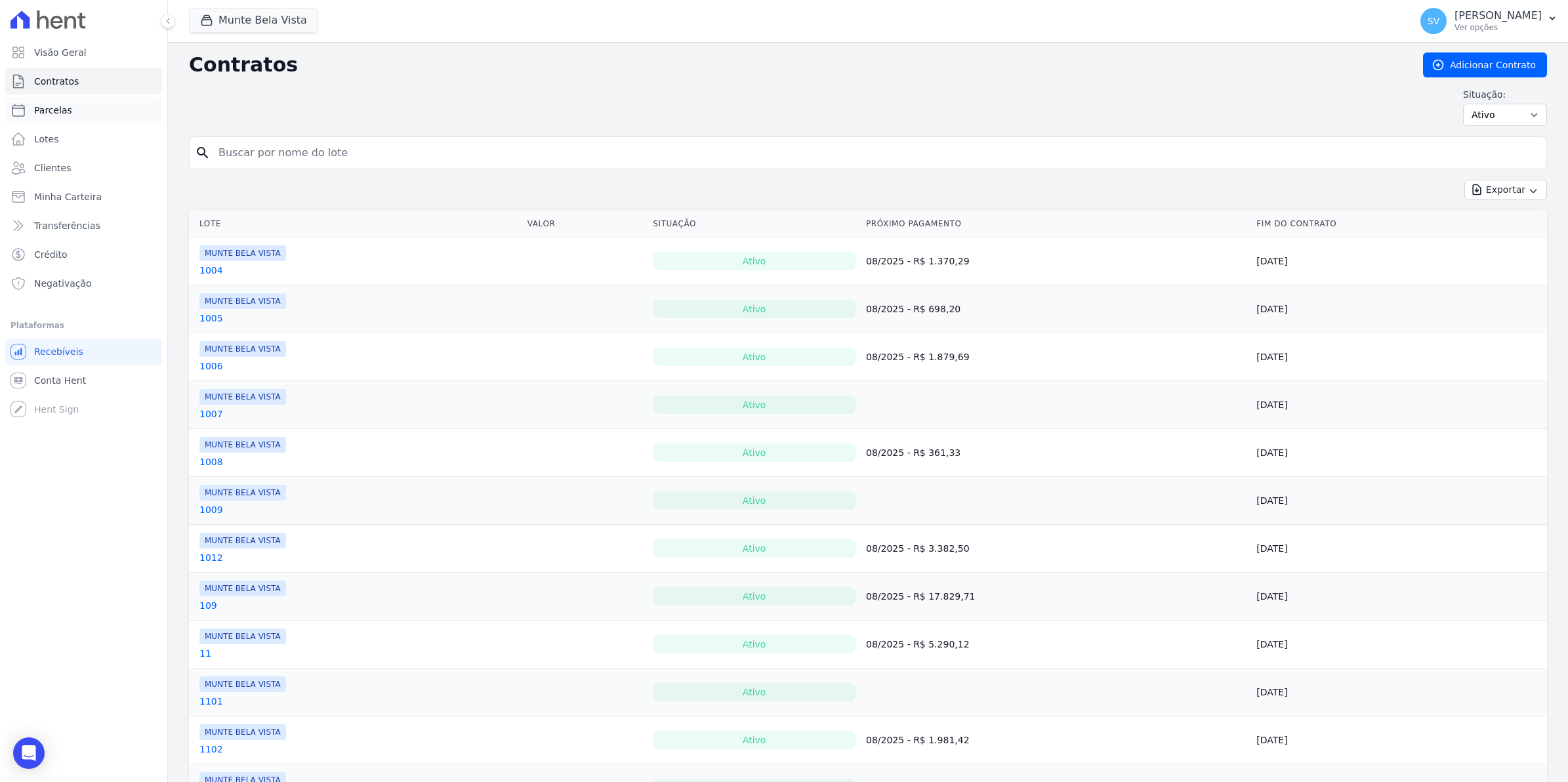
click at [70, 110] on link "Parcelas" at bounding box center [84, 110] width 156 height 26
select select
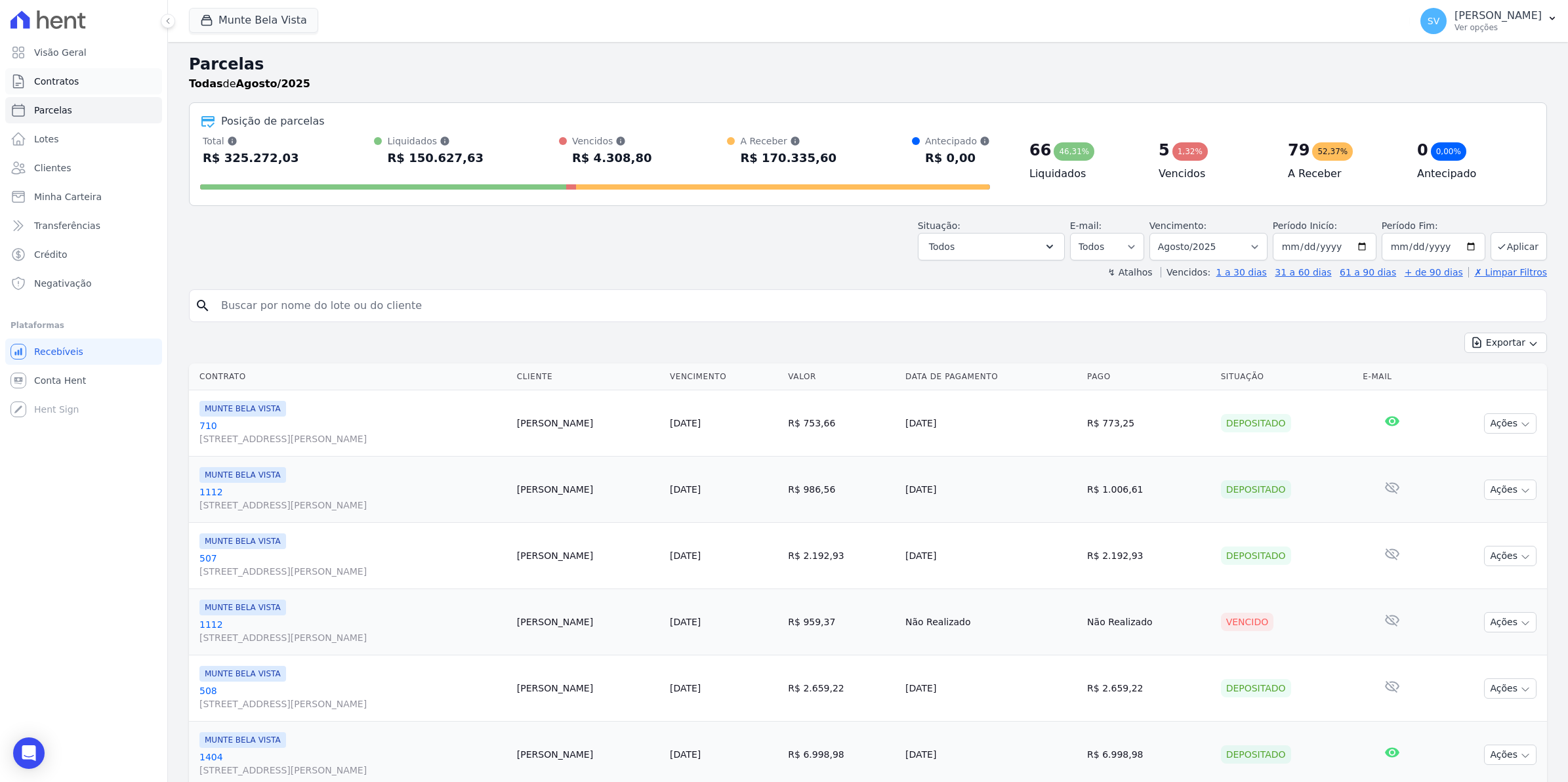
click at [47, 79] on span "Contratos" at bounding box center [57, 81] width 45 height 13
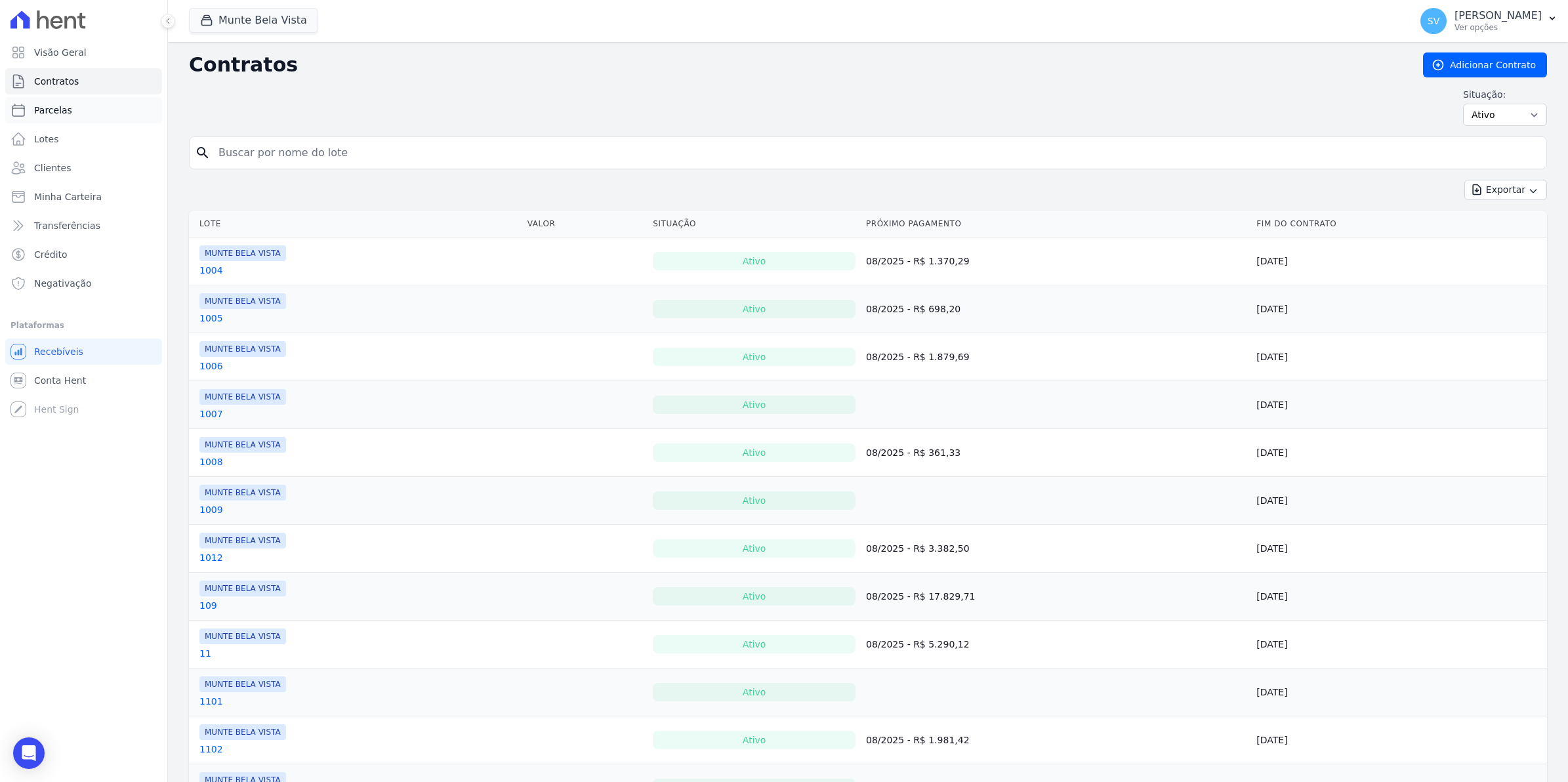
click at [52, 112] on span "Parcelas" at bounding box center [53, 110] width 38 height 13
select select
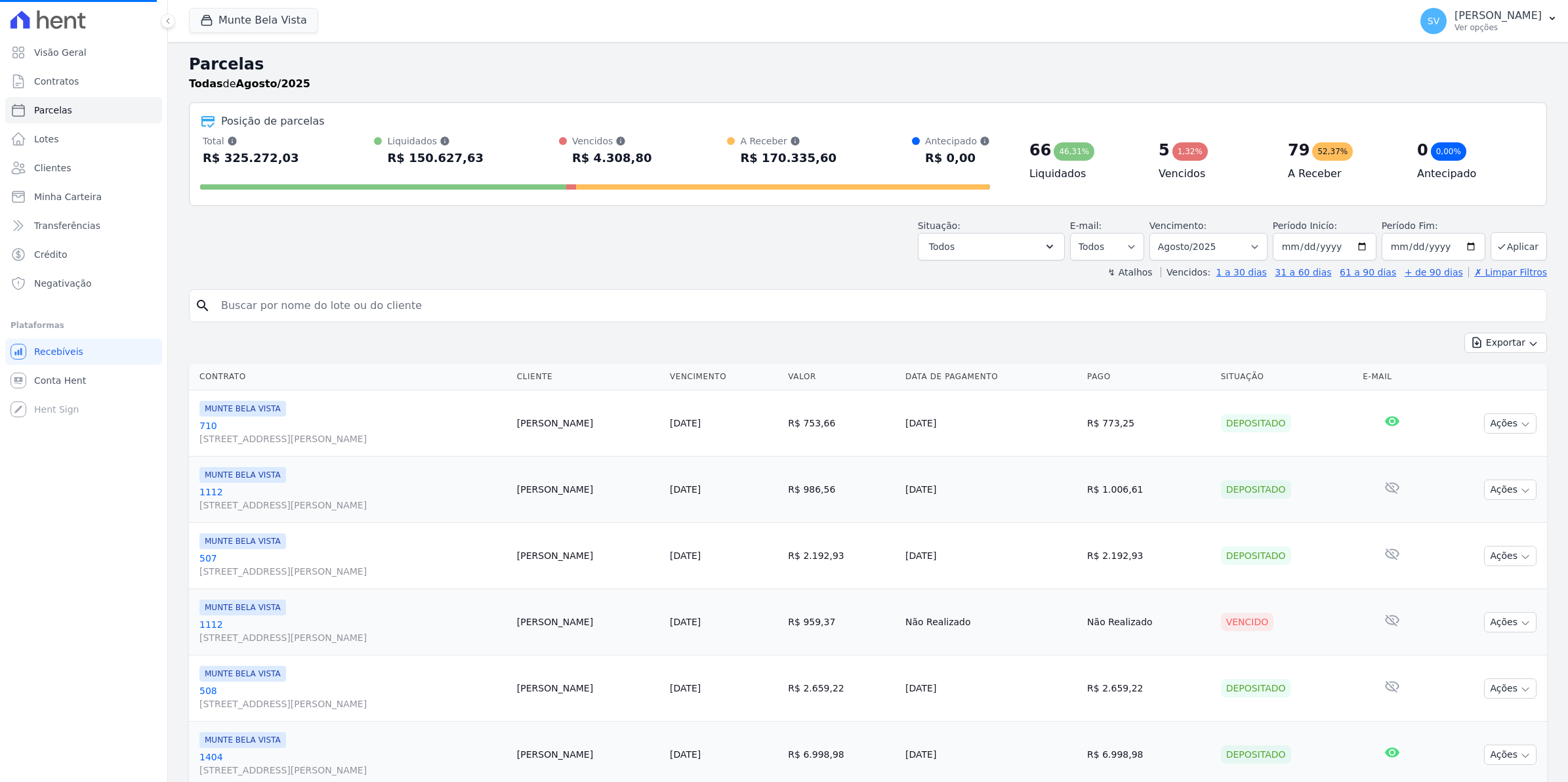
select select
click at [53, 88] on span "Contratos" at bounding box center [57, 81] width 45 height 13
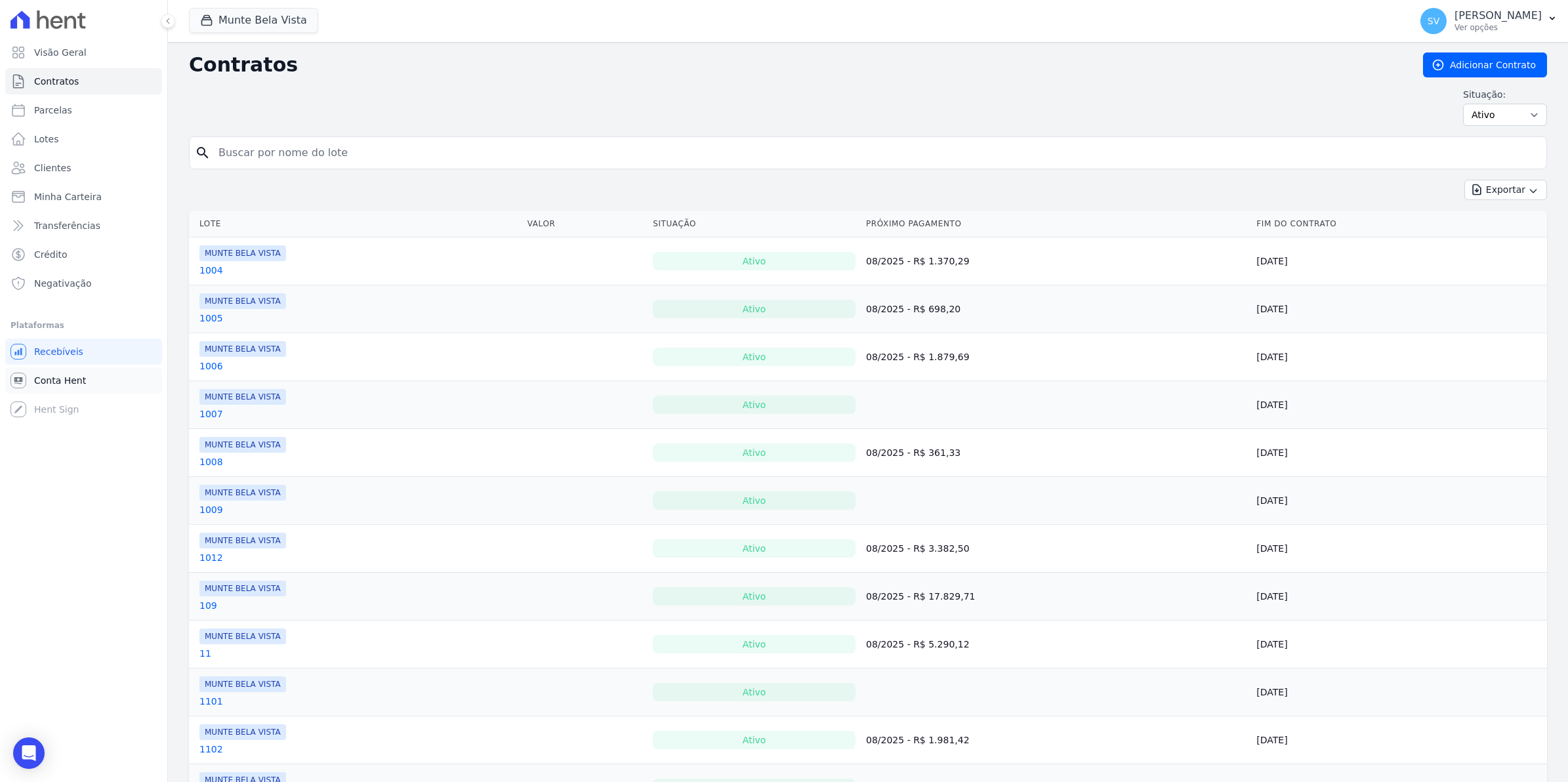
click at [52, 377] on span "Conta Hent" at bounding box center [61, 381] width 52 height 13
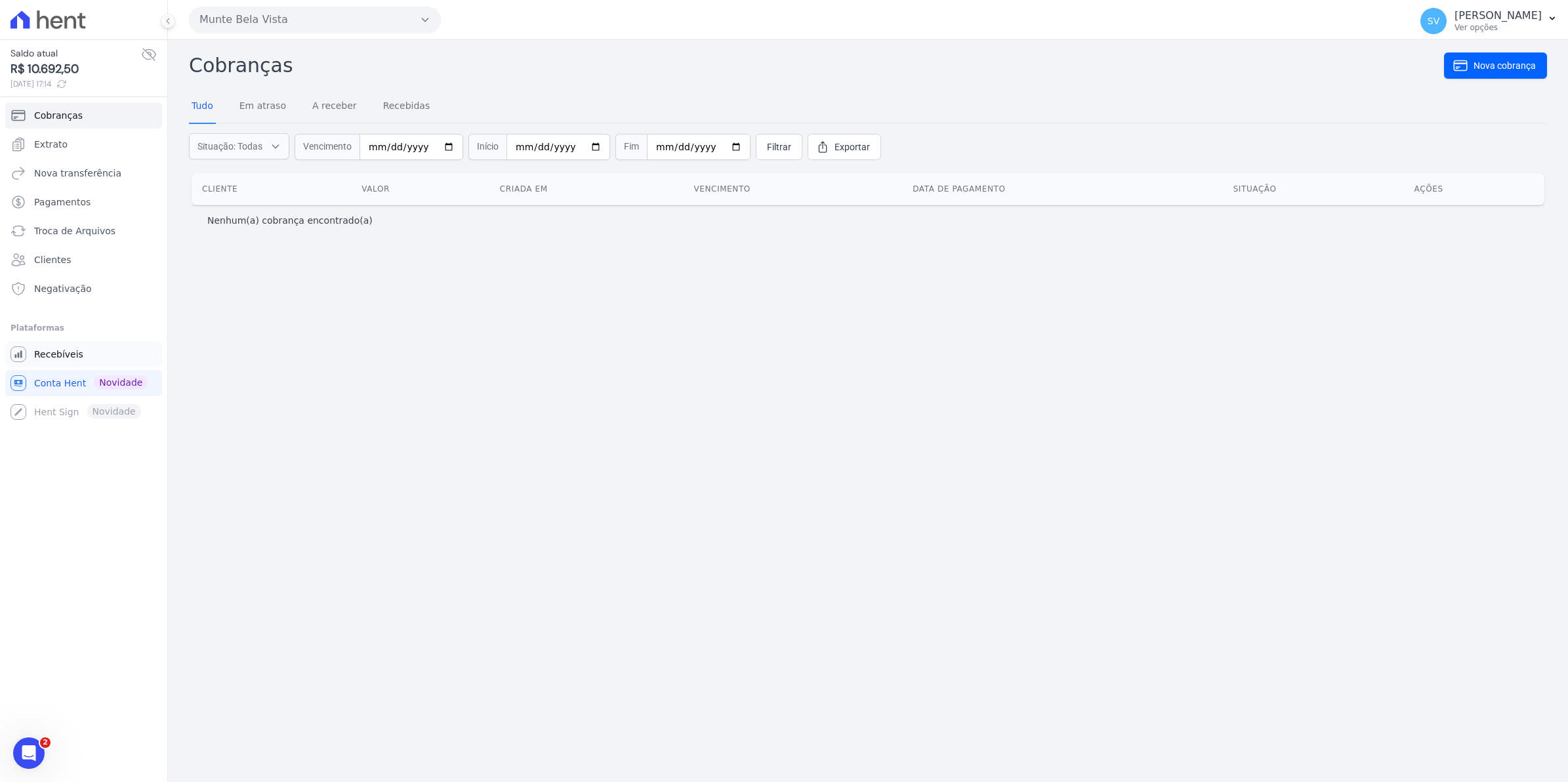
click at [79, 356] on link "Recebíveis" at bounding box center [84, 354] width 156 height 26
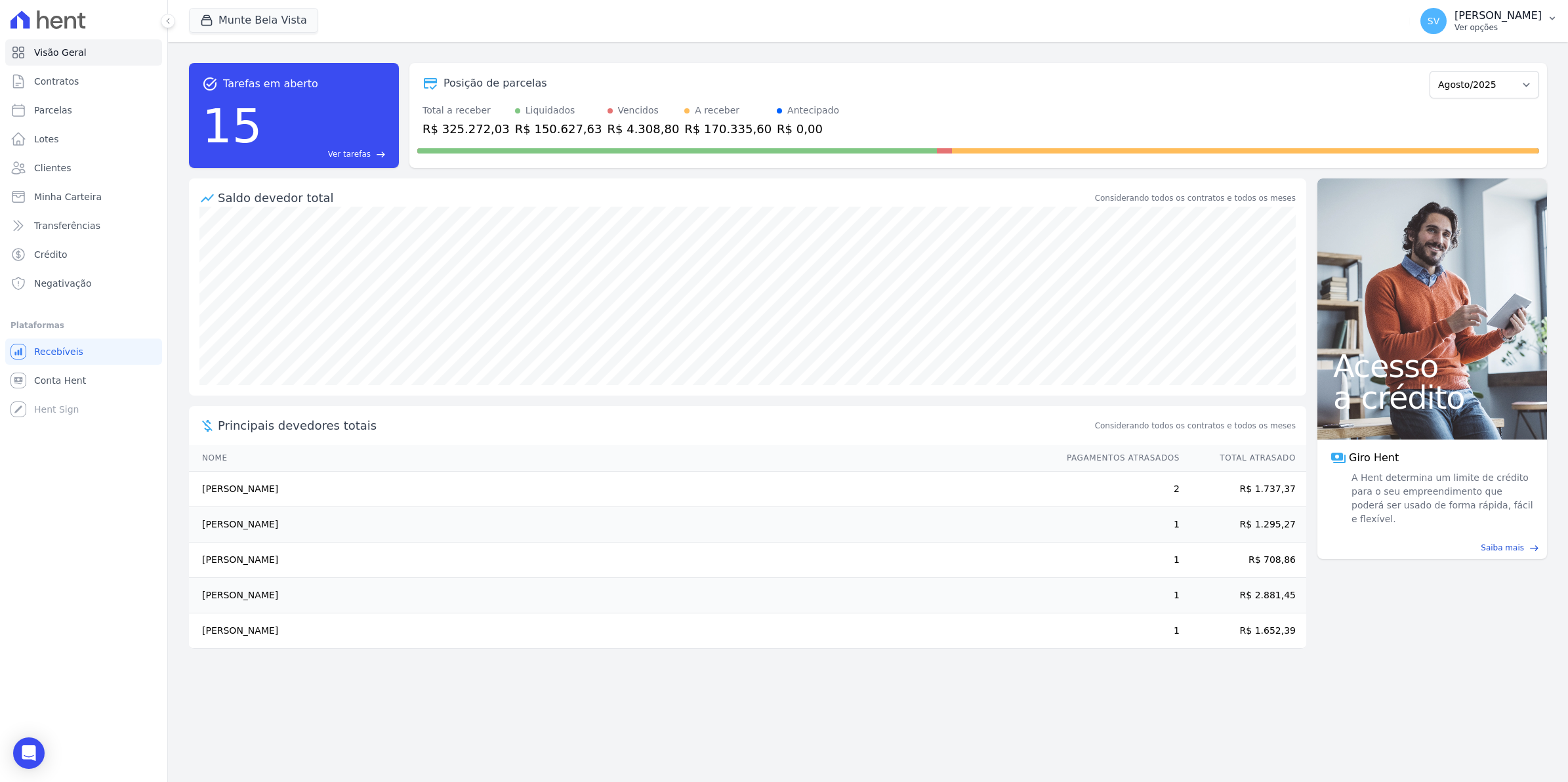
click at [1447, 32] on span "SV" at bounding box center [1433, 20] width 26 height 26
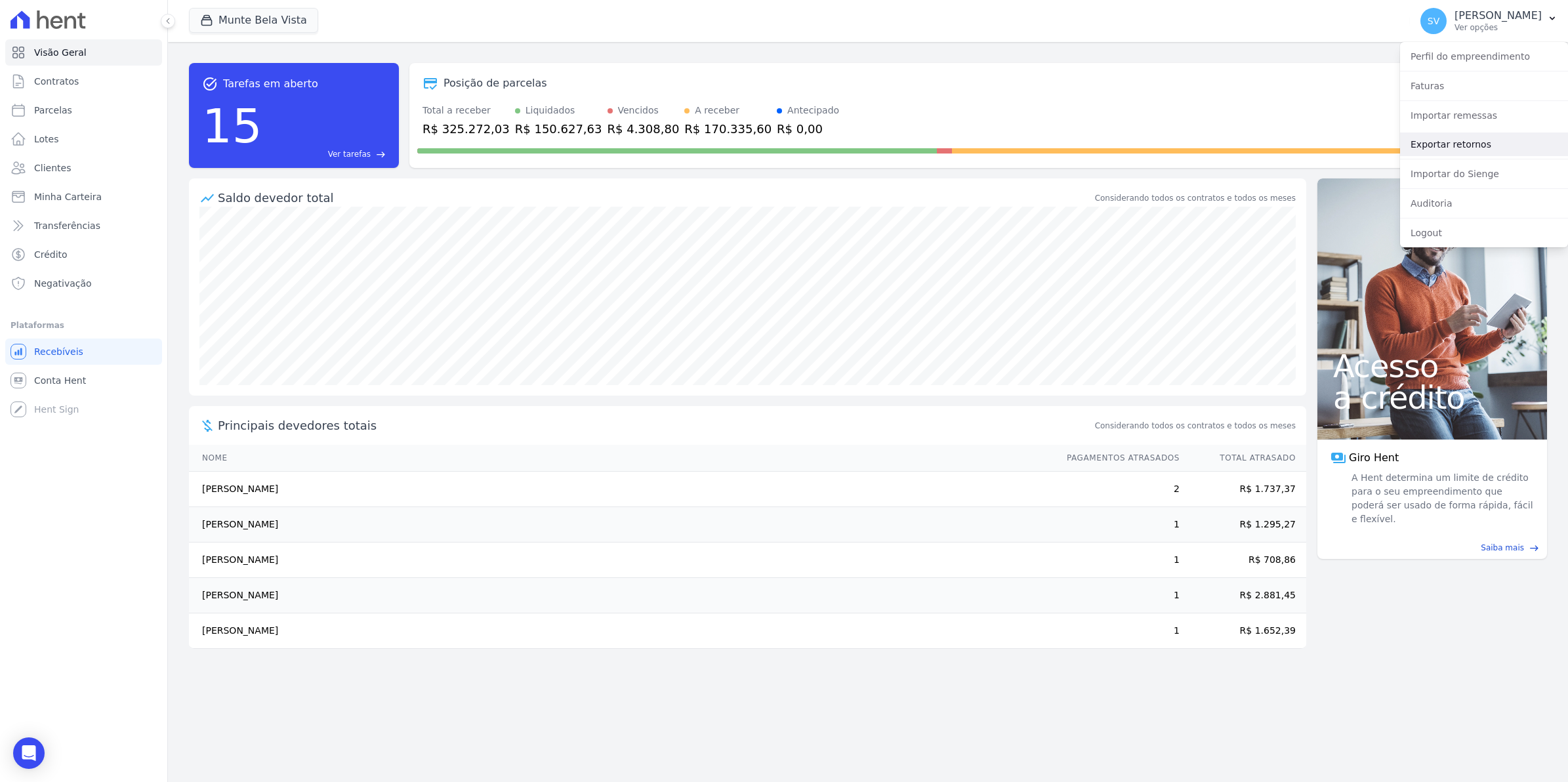
click at [1424, 145] on link "Exportar retornos" at bounding box center [1484, 143] width 168 height 23
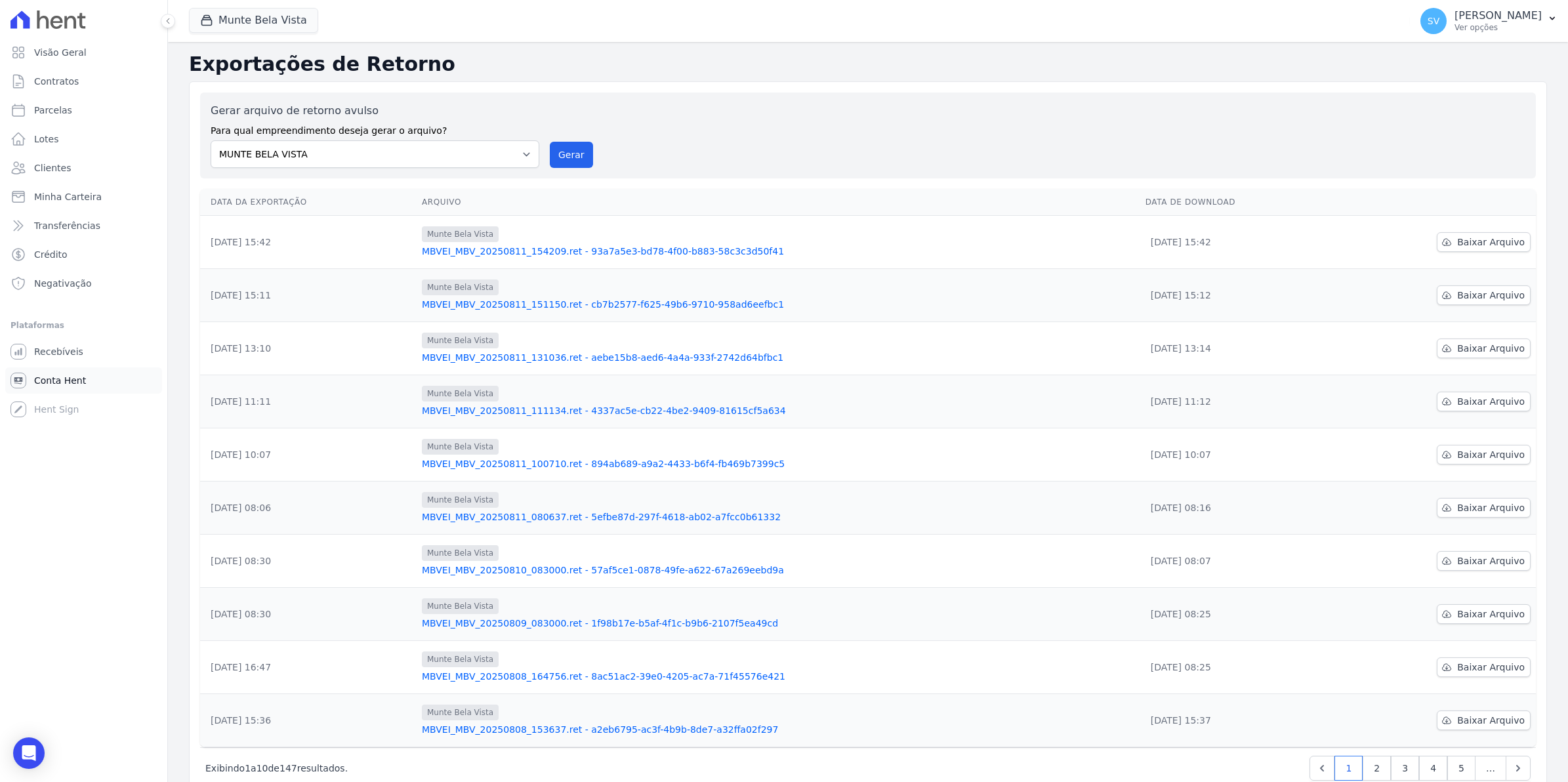
click at [60, 375] on span "Conta Hent" at bounding box center [61, 381] width 52 height 13
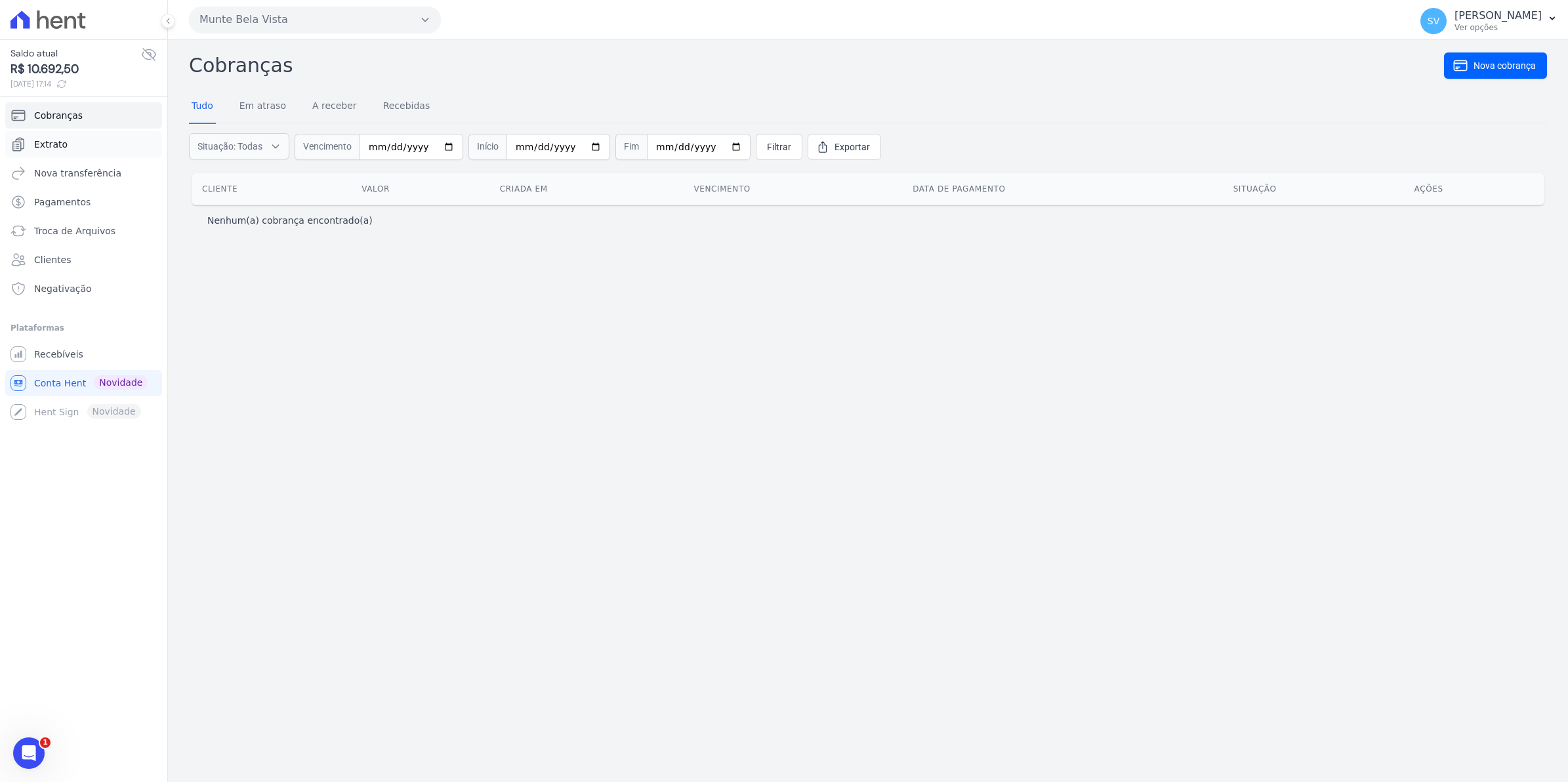
click at [46, 148] on span "Extrato" at bounding box center [51, 144] width 34 height 13
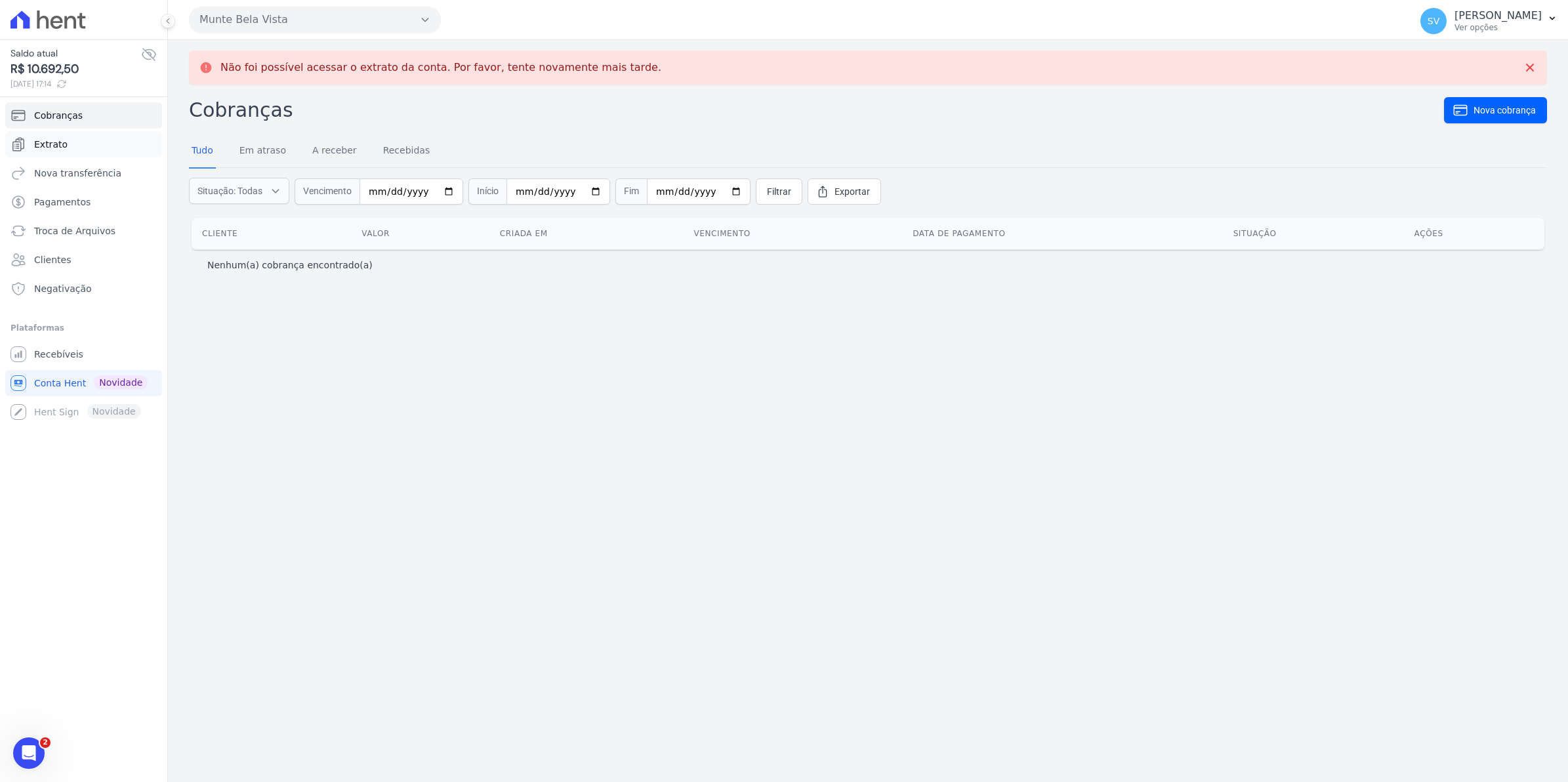
click at [43, 136] on link "Extrato" at bounding box center [84, 144] width 156 height 26
click at [61, 142] on span "Extrato" at bounding box center [51, 144] width 34 height 13
click at [66, 378] on span "Conta Hent" at bounding box center [61, 383] width 52 height 13
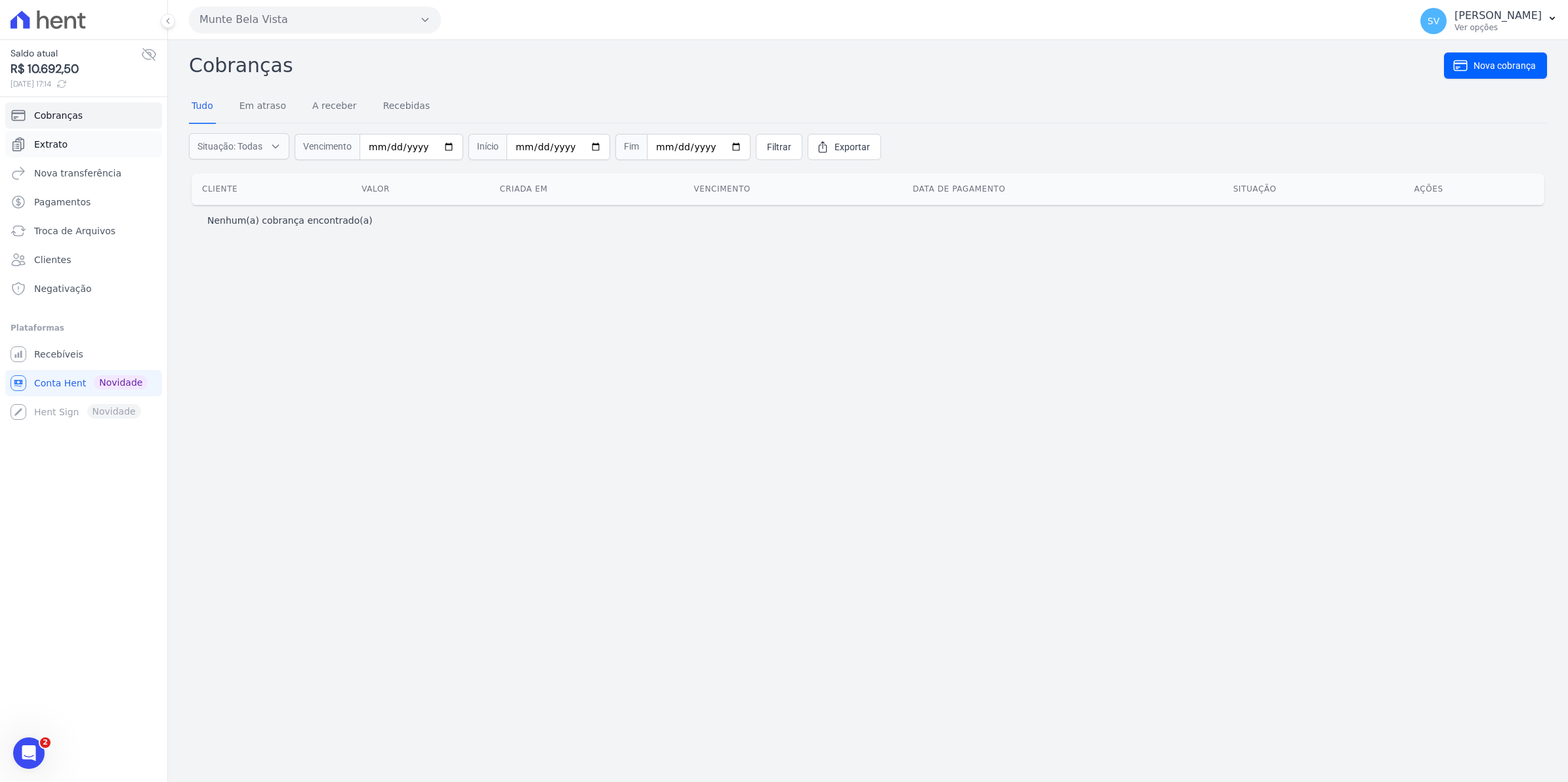
click at [43, 140] on span "Extrato" at bounding box center [51, 144] width 34 height 13
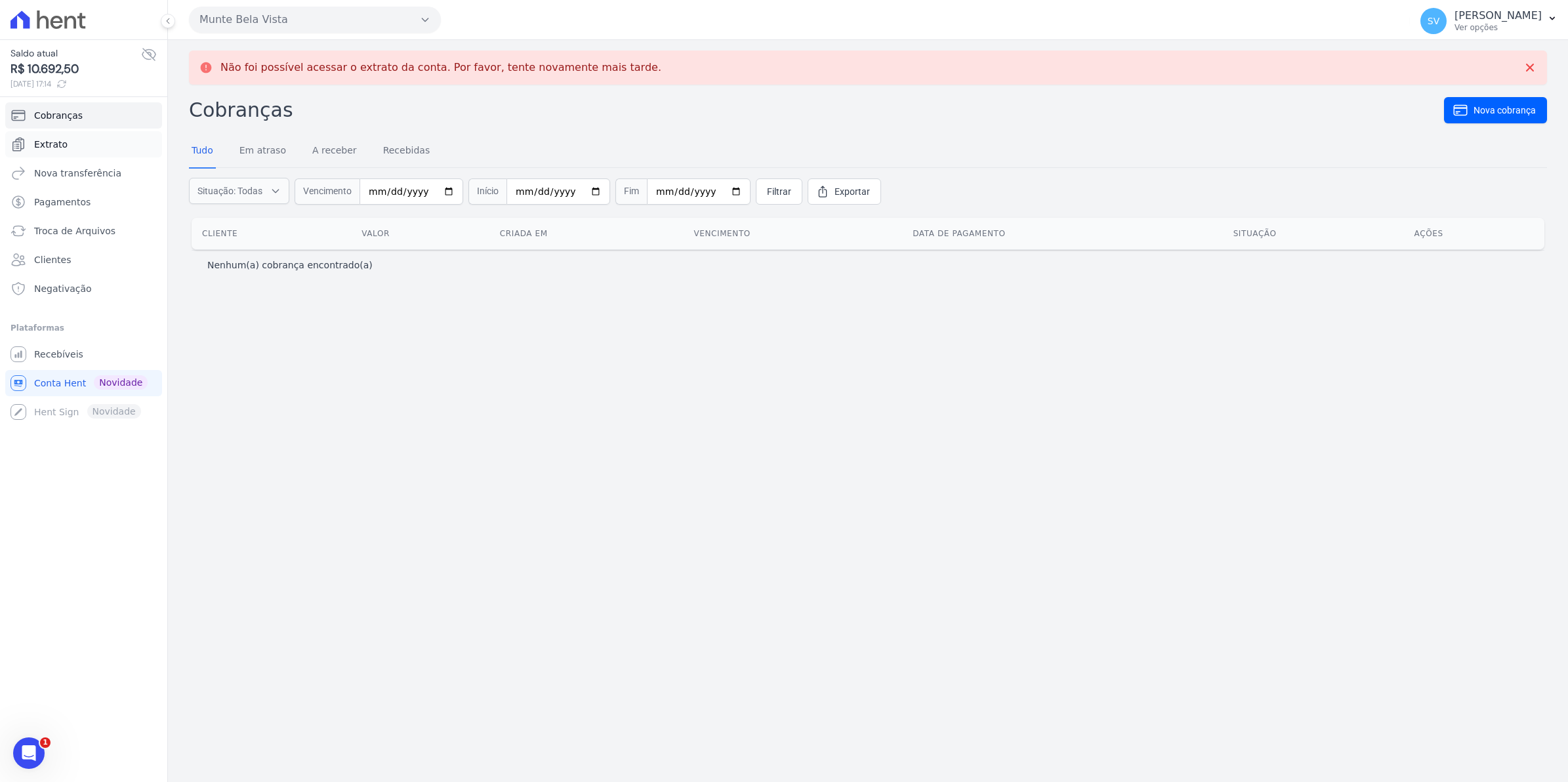
click at [47, 146] on span "Extrato" at bounding box center [51, 144] width 34 height 13
click at [44, 356] on span "Recebíveis" at bounding box center [59, 354] width 49 height 13
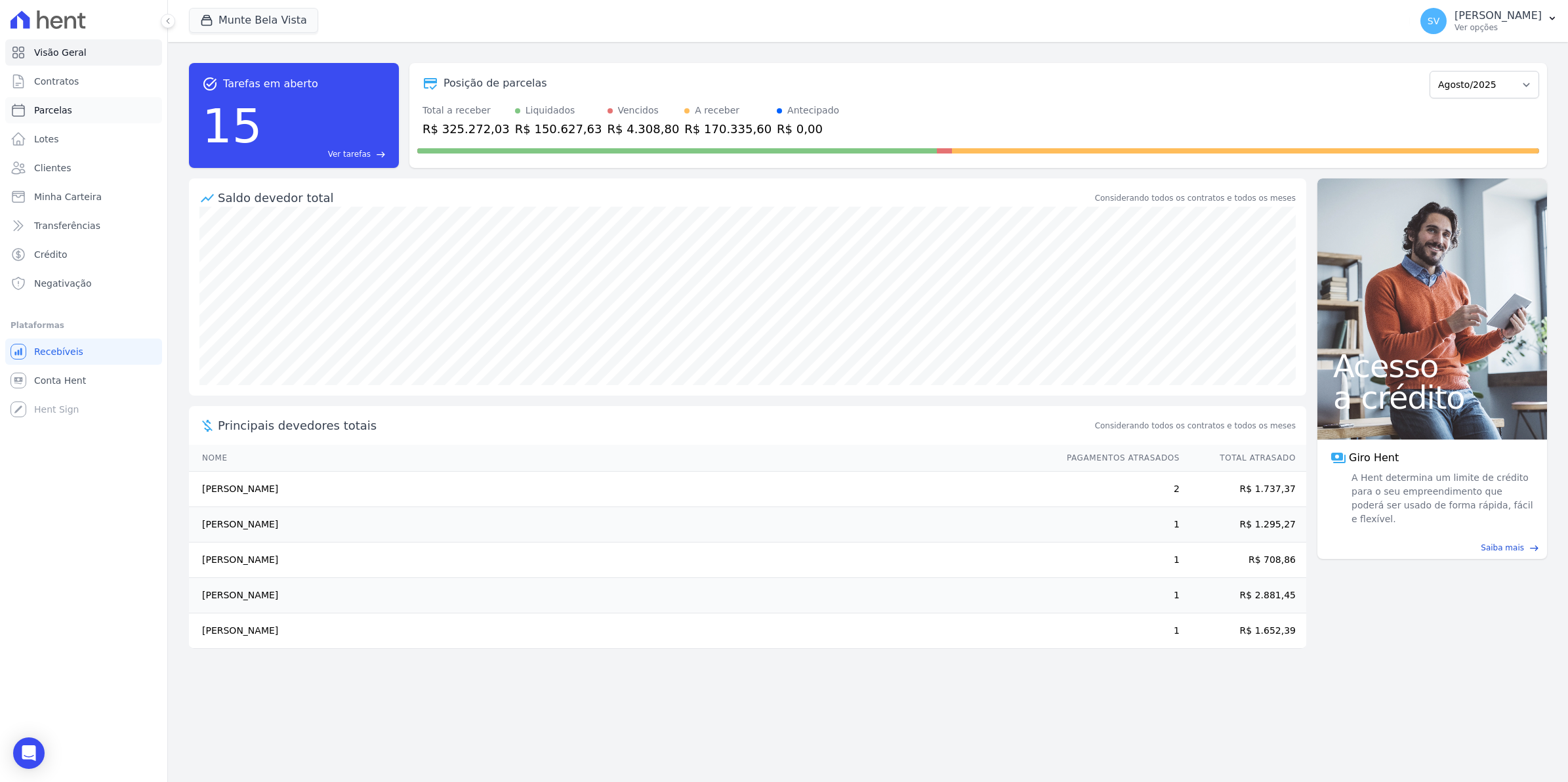
click at [41, 112] on span "Parcelas" at bounding box center [53, 110] width 38 height 13
select select
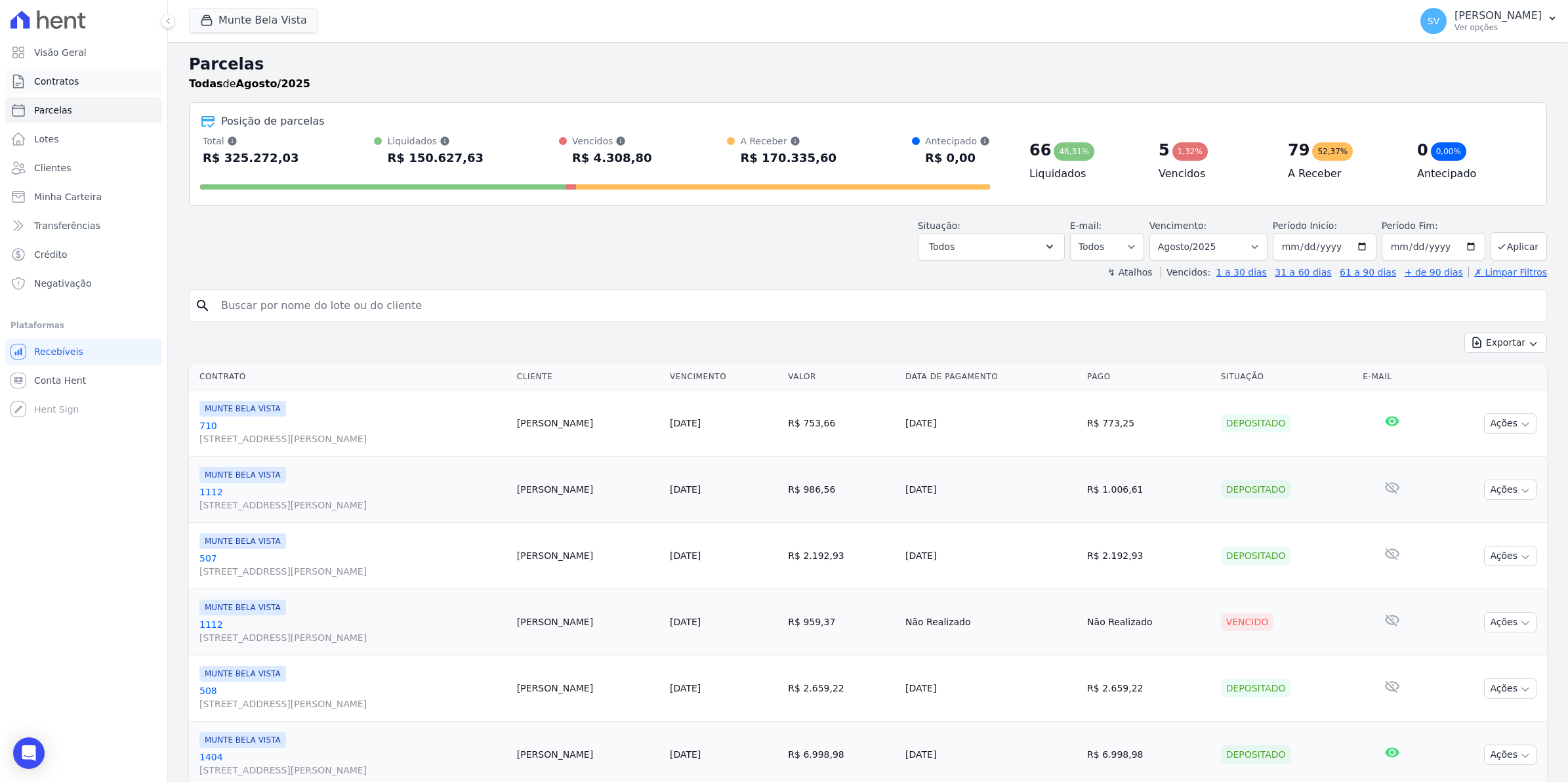
click at [49, 86] on span "Contratos" at bounding box center [57, 81] width 45 height 13
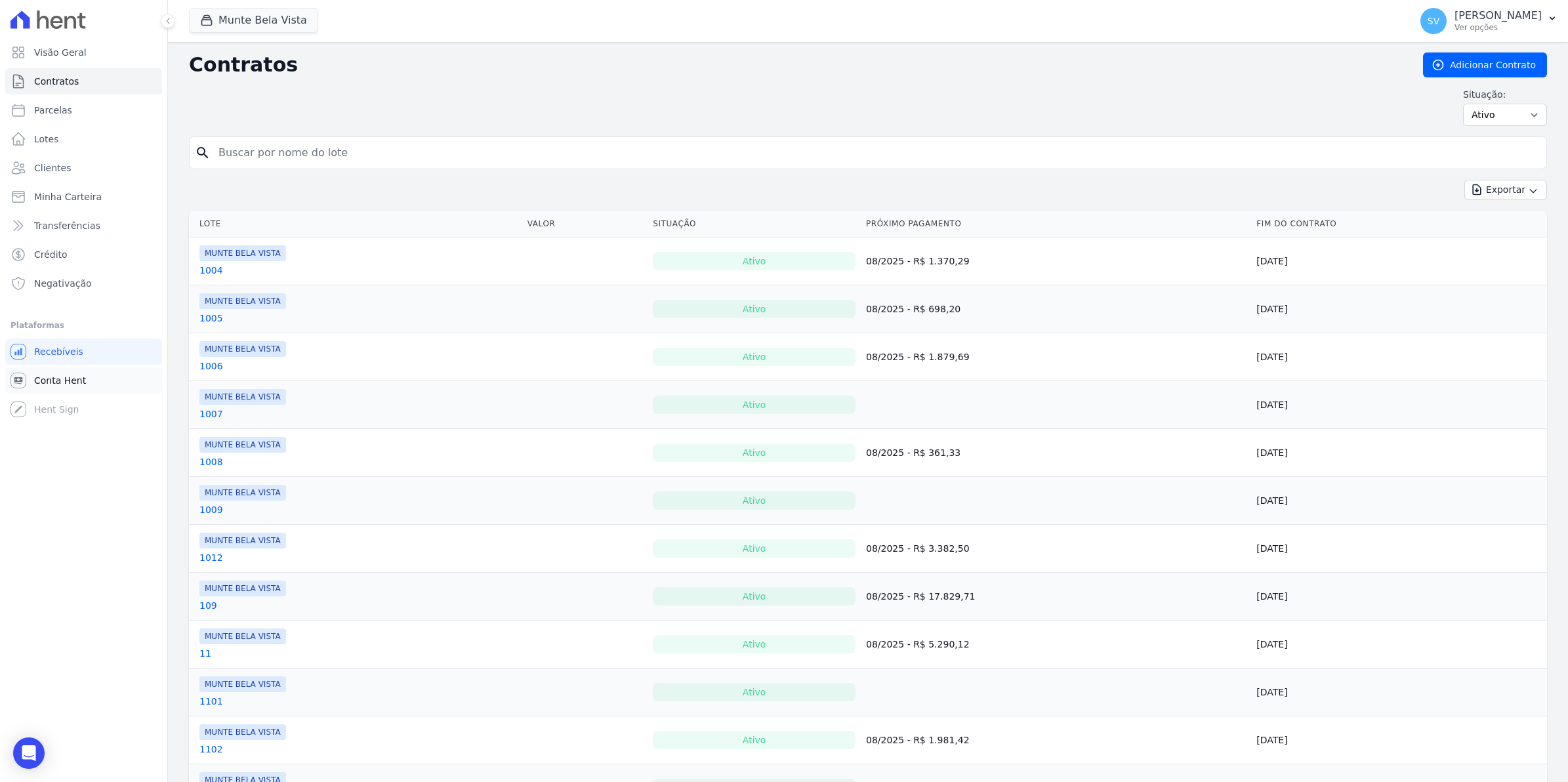
click at [41, 374] on span "Conta Hent" at bounding box center [61, 381] width 52 height 13
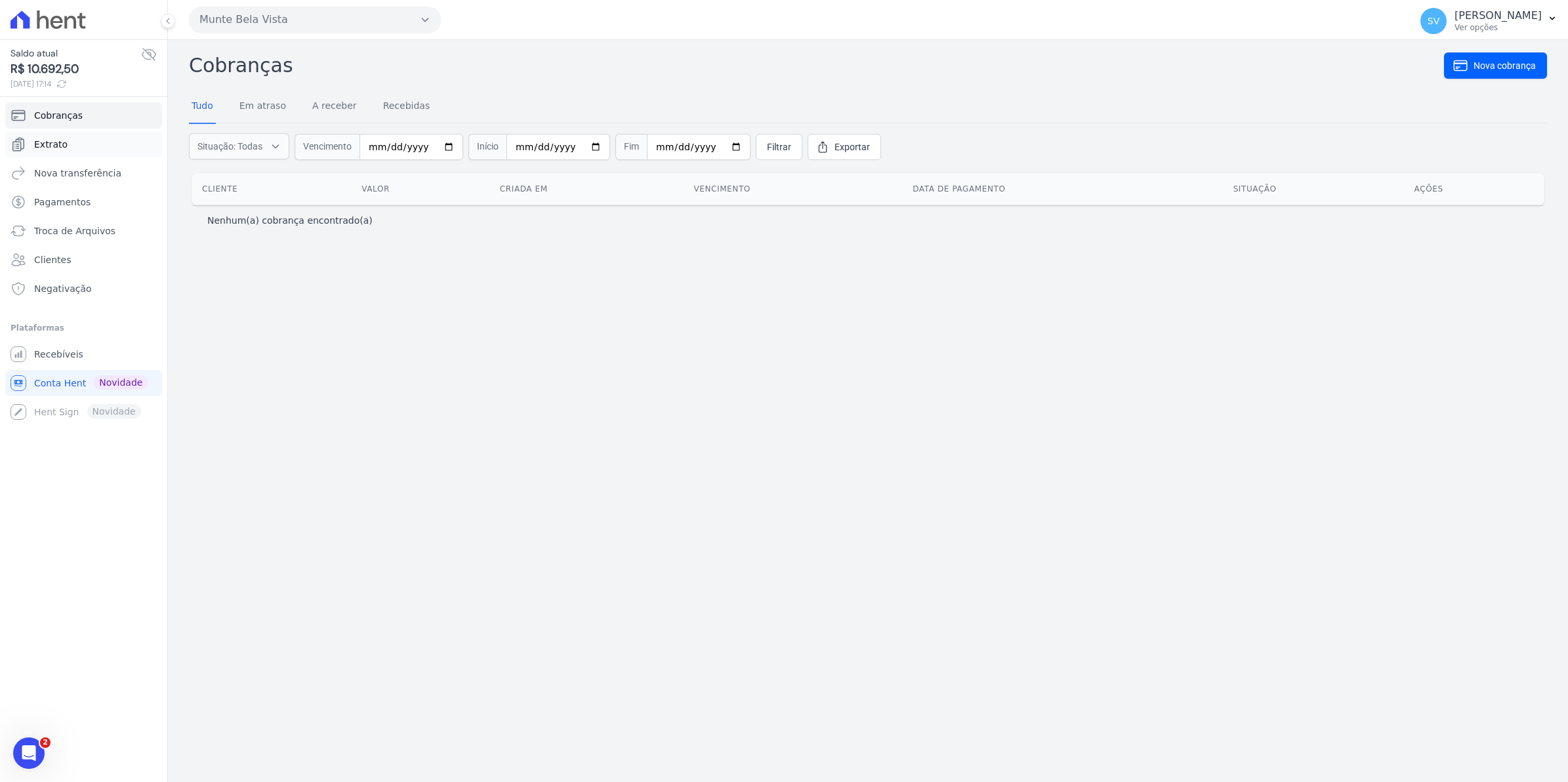
click at [46, 151] on span "Extrato" at bounding box center [51, 144] width 34 height 13
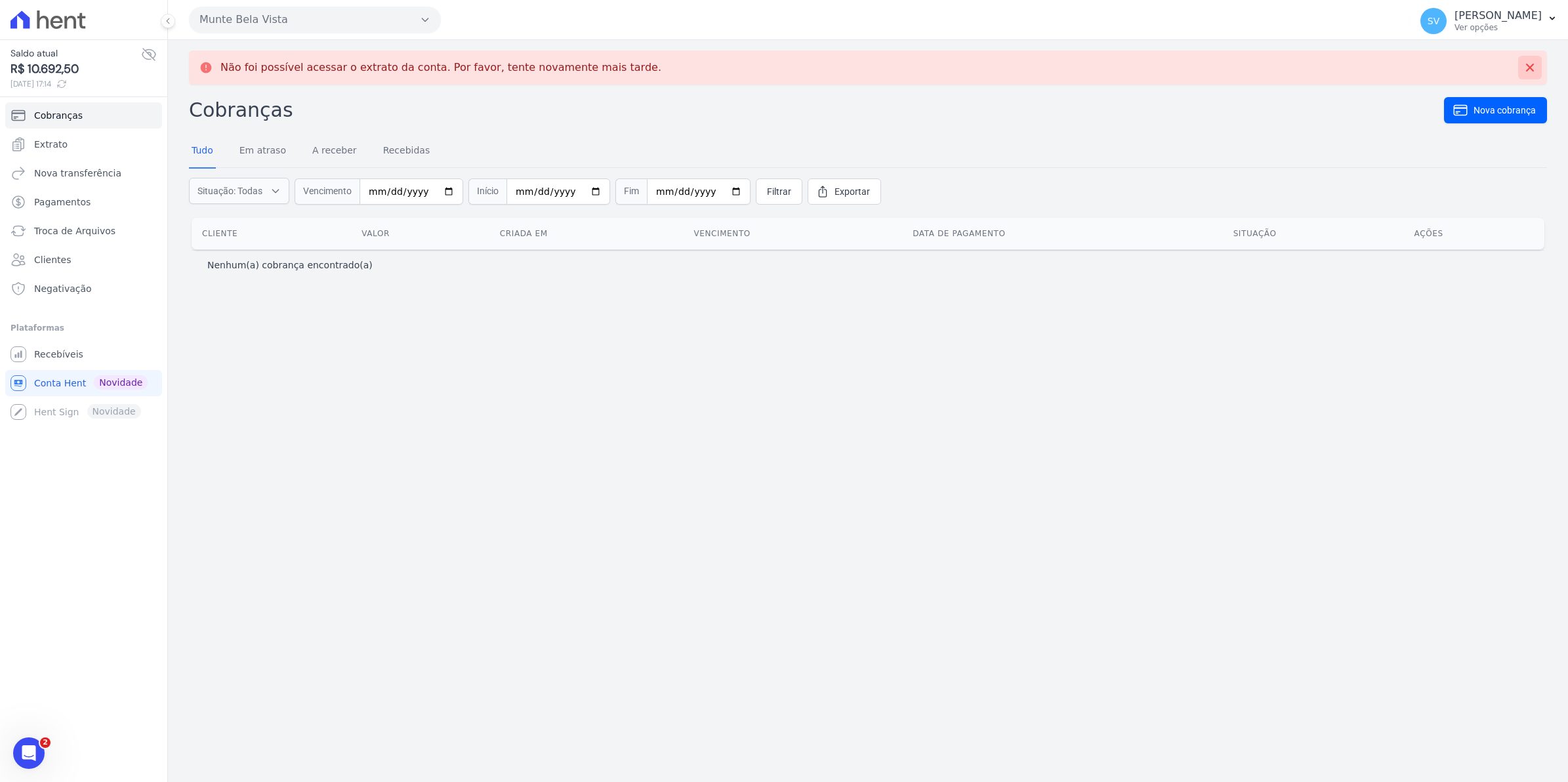
click at [1529, 73] on icon at bounding box center [1530, 68] width 13 height 13
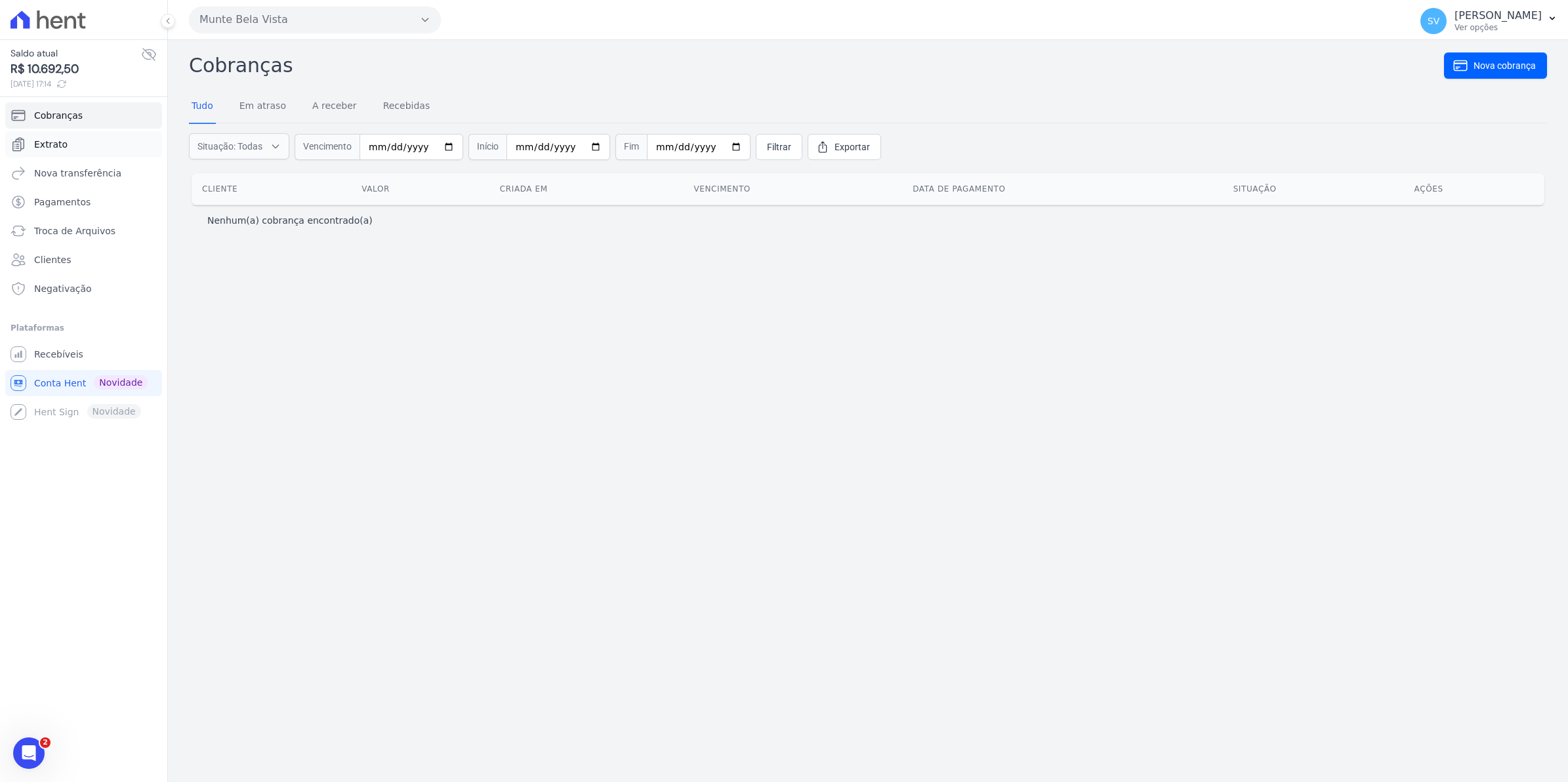
click at [57, 143] on span "Extrato" at bounding box center [51, 144] width 34 height 13
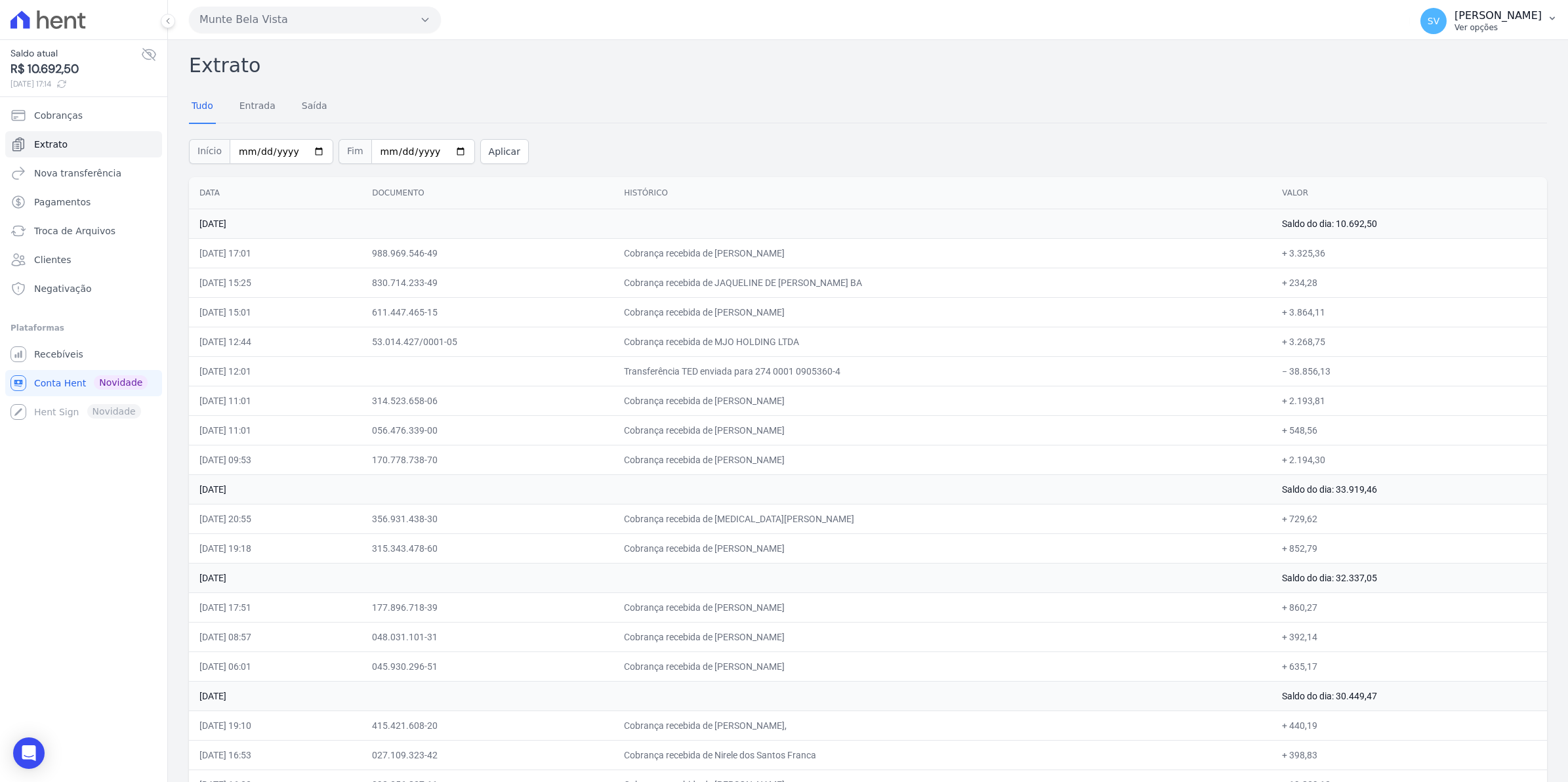
click at [1440, 20] on span "SV" at bounding box center [1433, 21] width 12 height 9
click at [38, 358] on span "Recebíveis" at bounding box center [59, 354] width 49 height 13
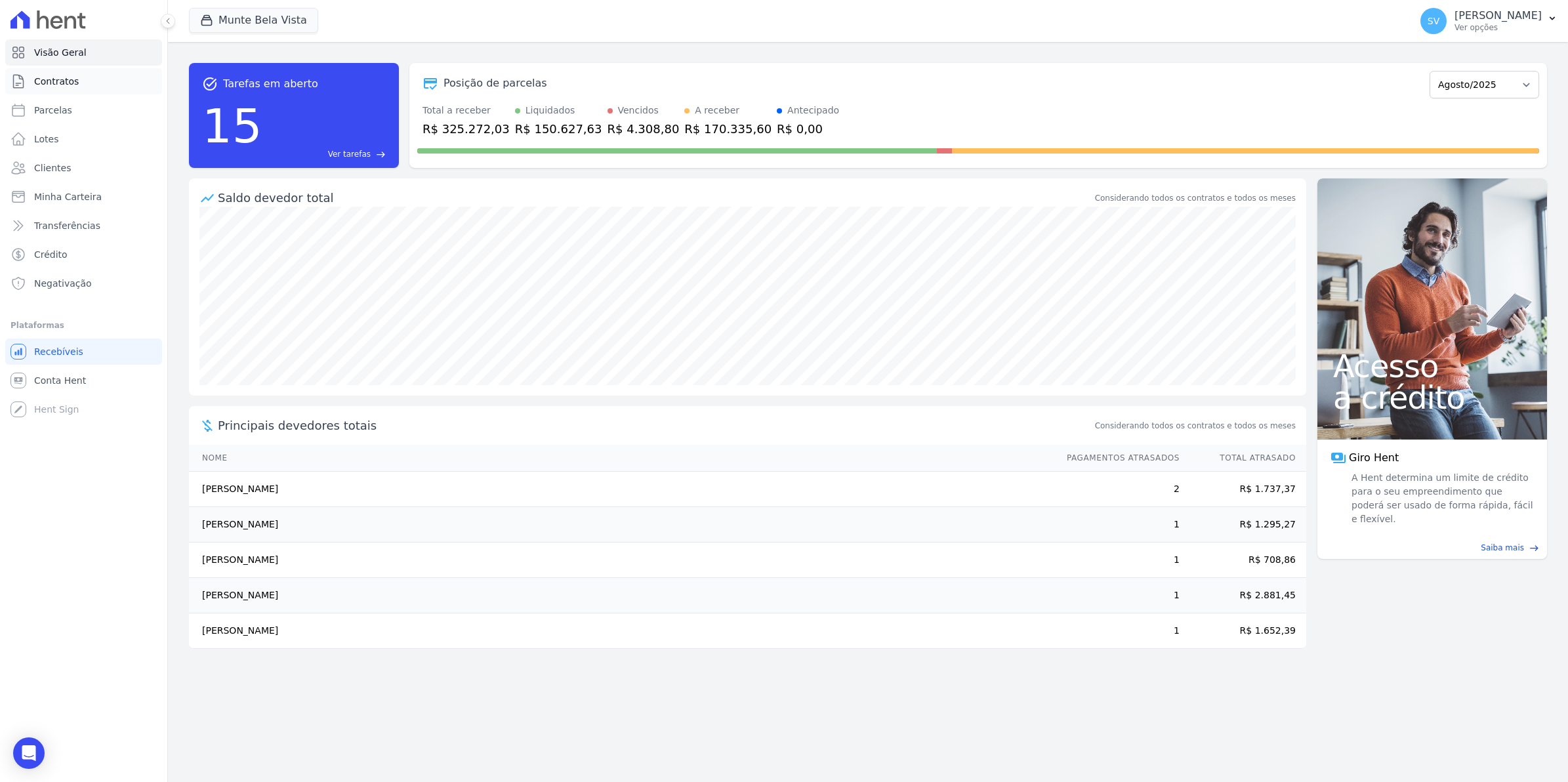
click at [57, 82] on span "Contratos" at bounding box center [57, 81] width 45 height 13
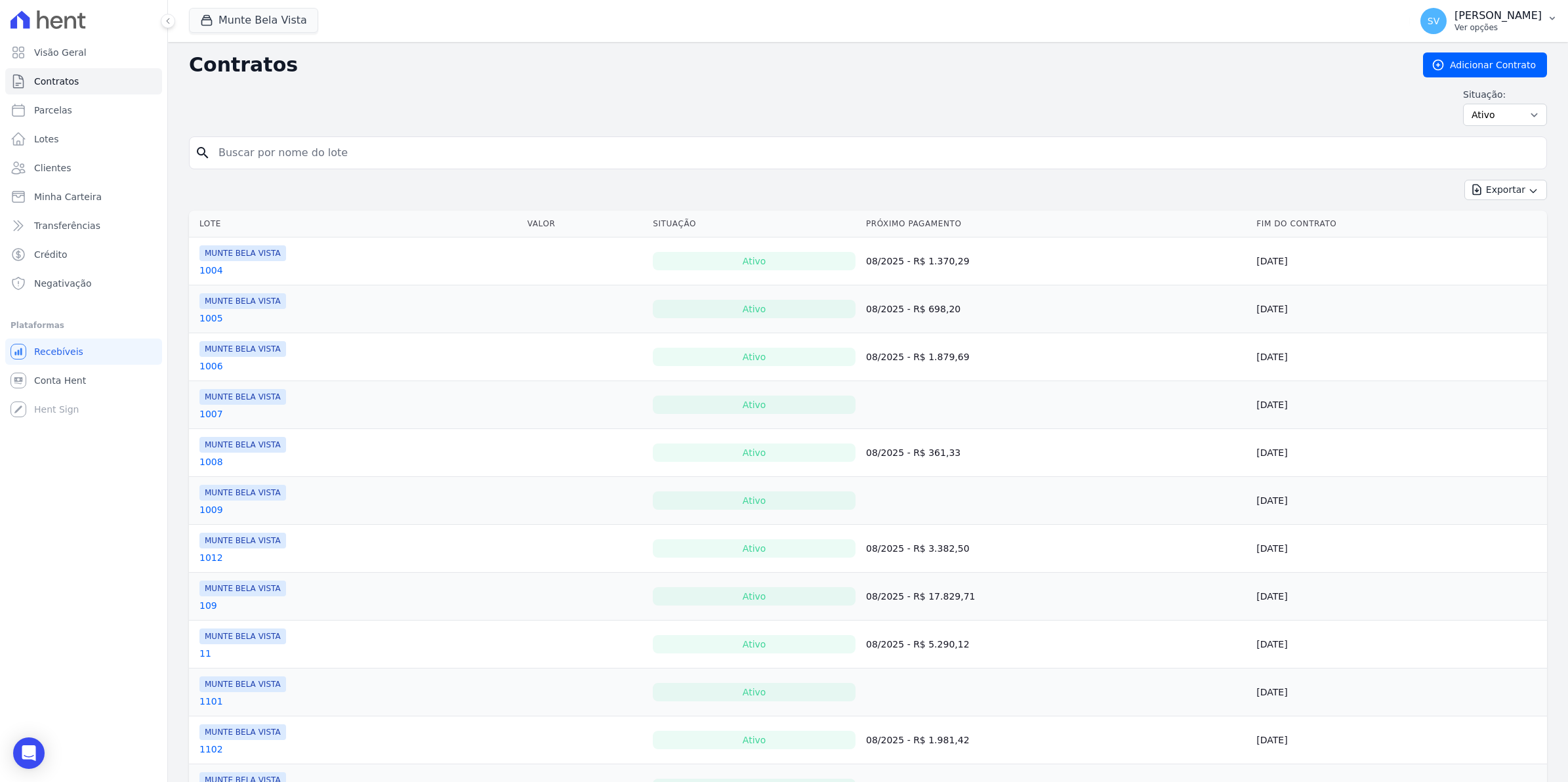
click at [1447, 31] on span "SV" at bounding box center [1433, 20] width 26 height 26
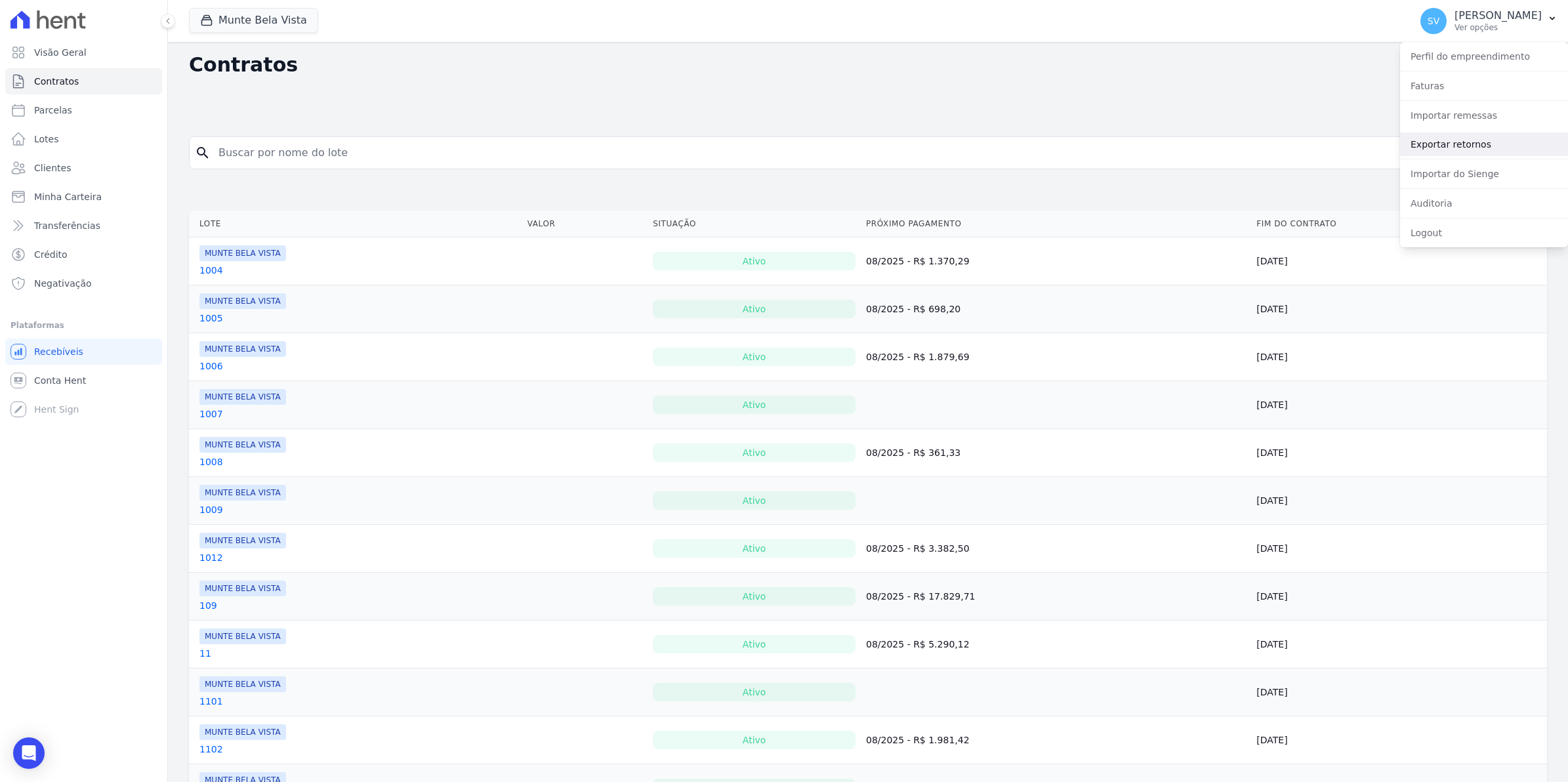
click at [1471, 144] on link "Exportar retornos" at bounding box center [1484, 143] width 168 height 23
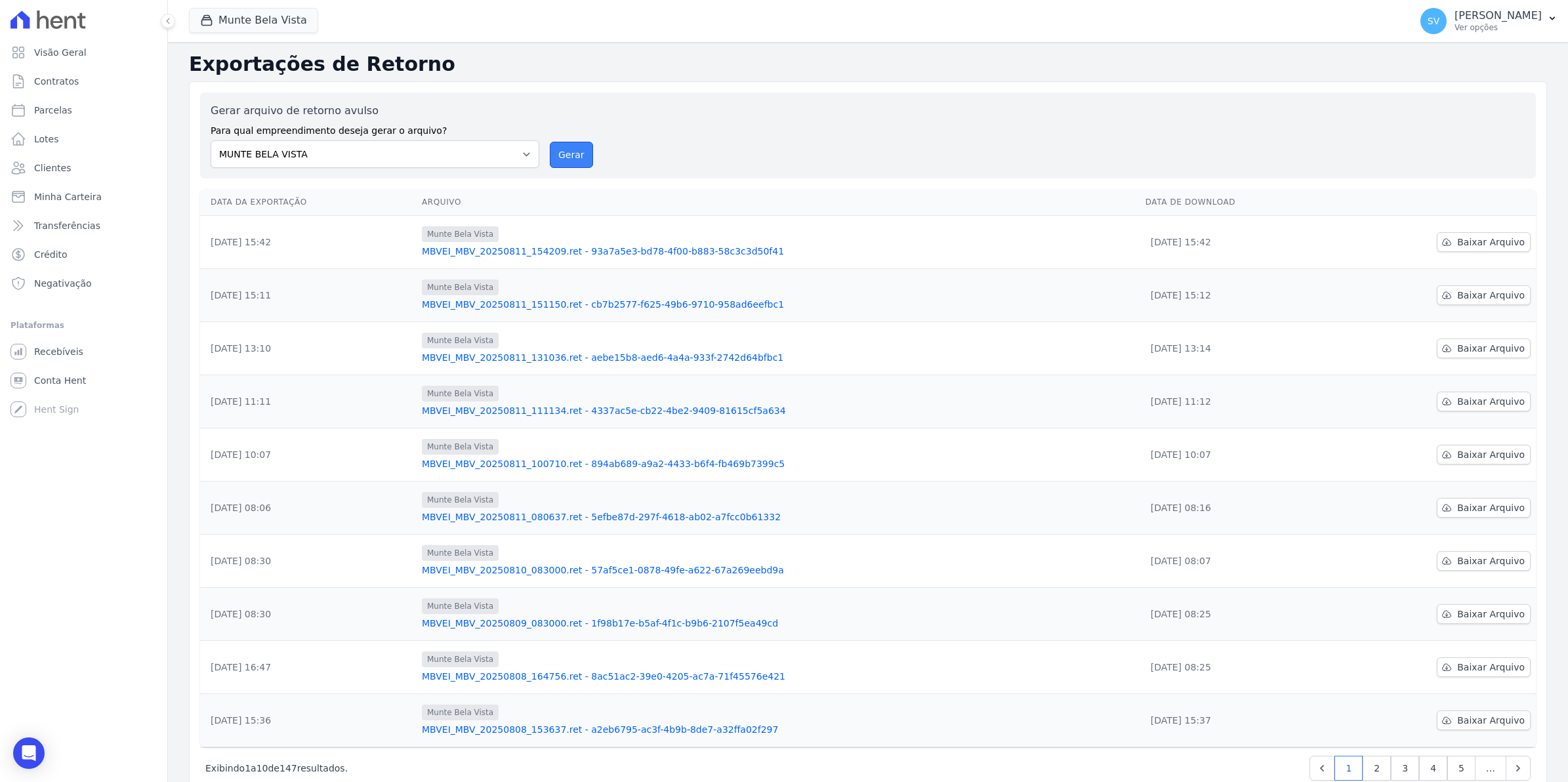
click at [561, 149] on button "Gerar" at bounding box center [571, 155] width 44 height 26
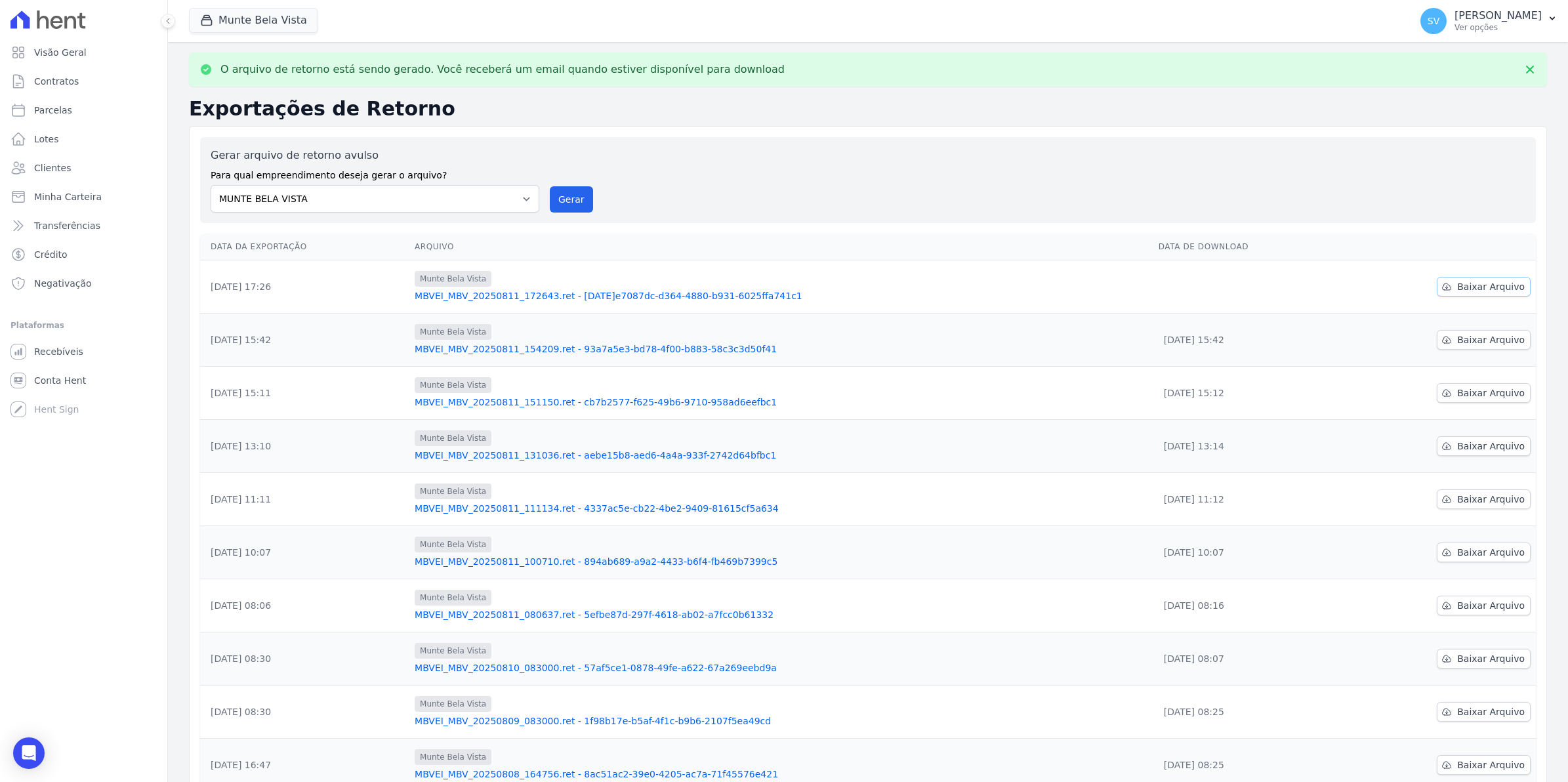
click at [1490, 289] on span "Baixar Arquivo" at bounding box center [1491, 287] width 68 height 13
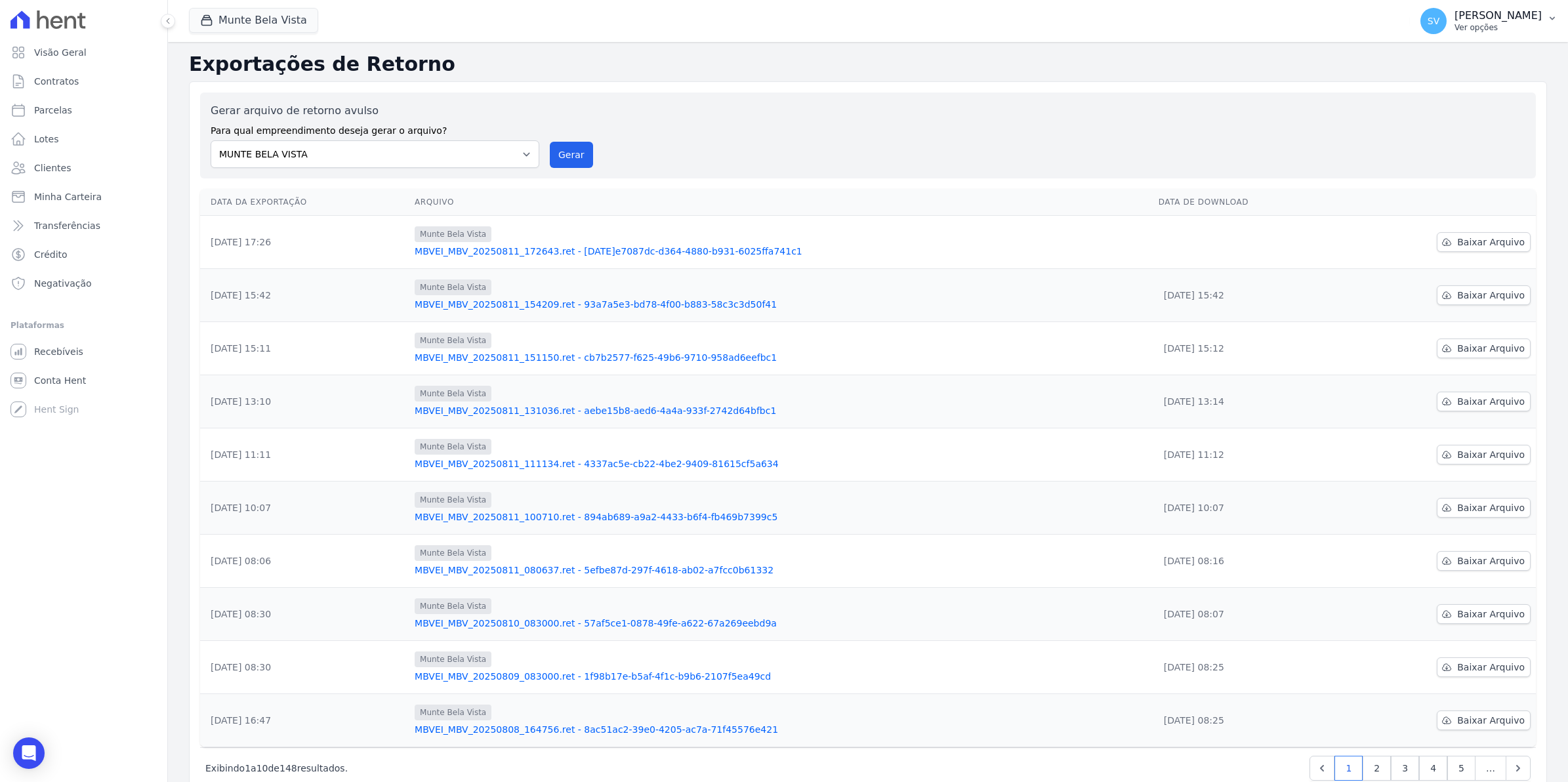
click at [1440, 18] on span "SV" at bounding box center [1433, 21] width 12 height 9
click at [1444, 150] on link "Exportar retornos" at bounding box center [1484, 143] width 168 height 23
click at [1440, 20] on span "SV" at bounding box center [1433, 21] width 12 height 9
click at [1449, 141] on link "Exportar retornos" at bounding box center [1484, 143] width 168 height 23
click at [1477, 246] on span "Baixar Arquivo" at bounding box center [1491, 242] width 68 height 13
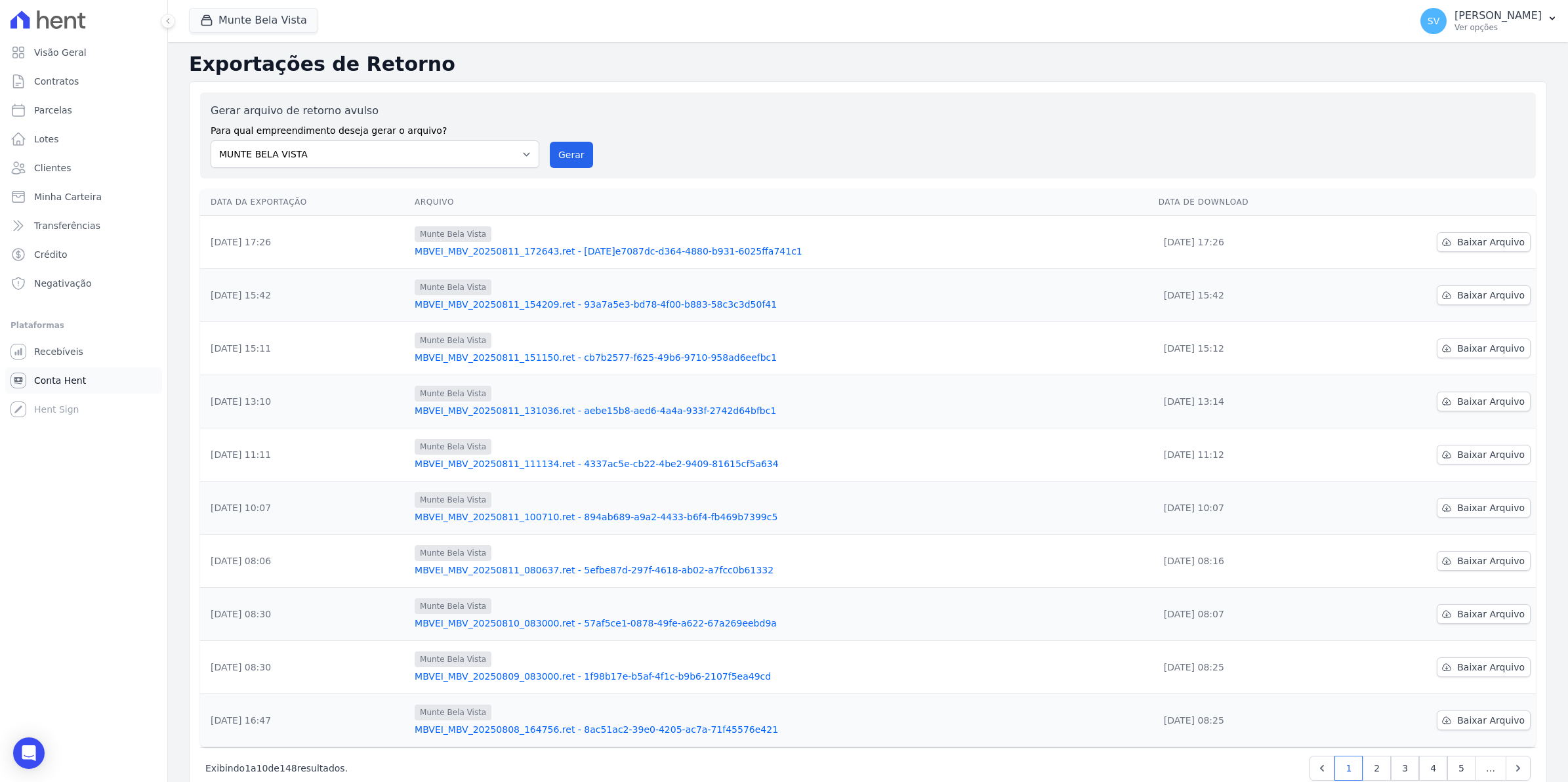
click at [57, 389] on link "Conta Hent" at bounding box center [84, 381] width 156 height 26
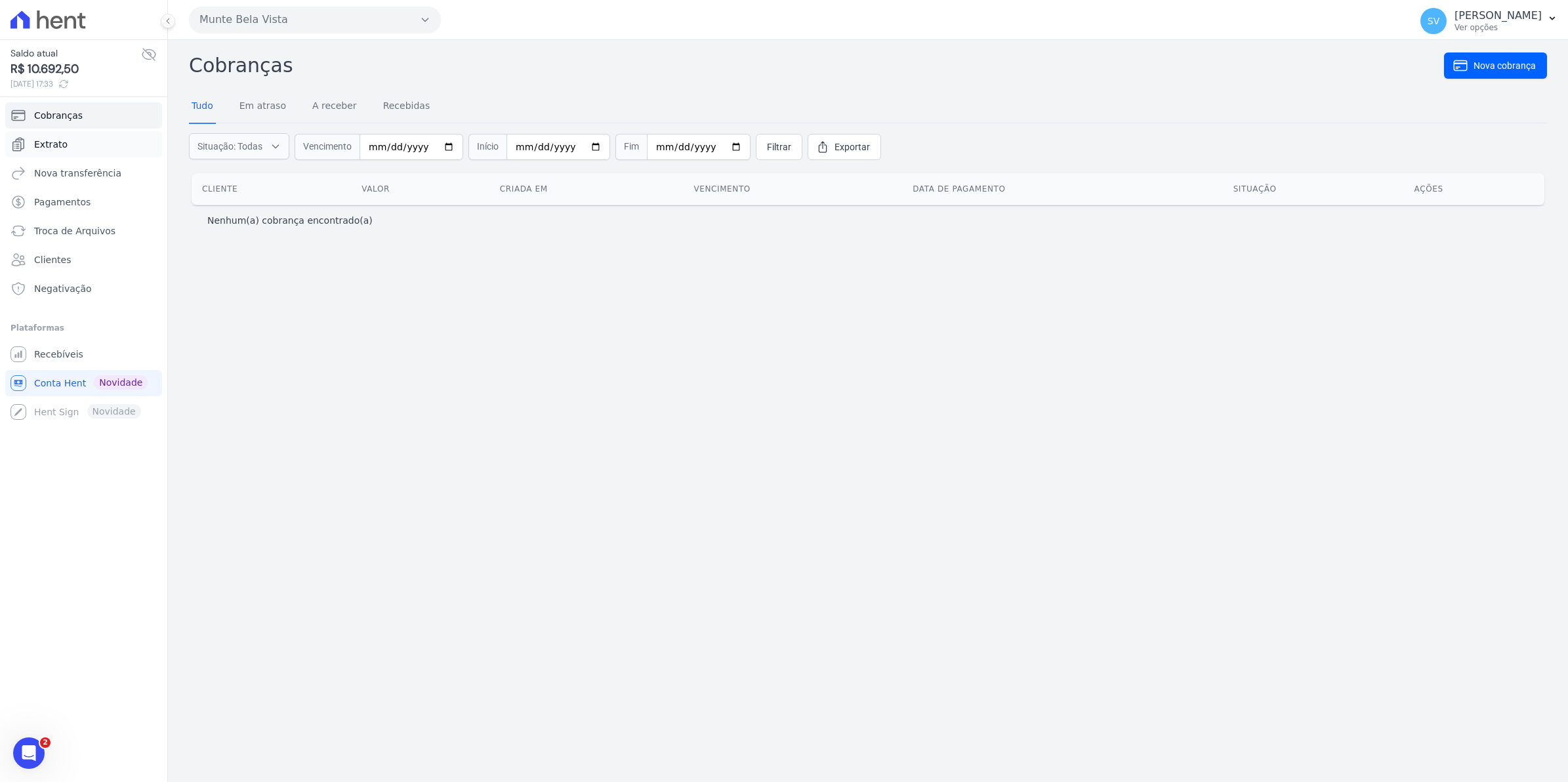
click at [80, 146] on link "Extrato" at bounding box center [84, 144] width 156 height 26
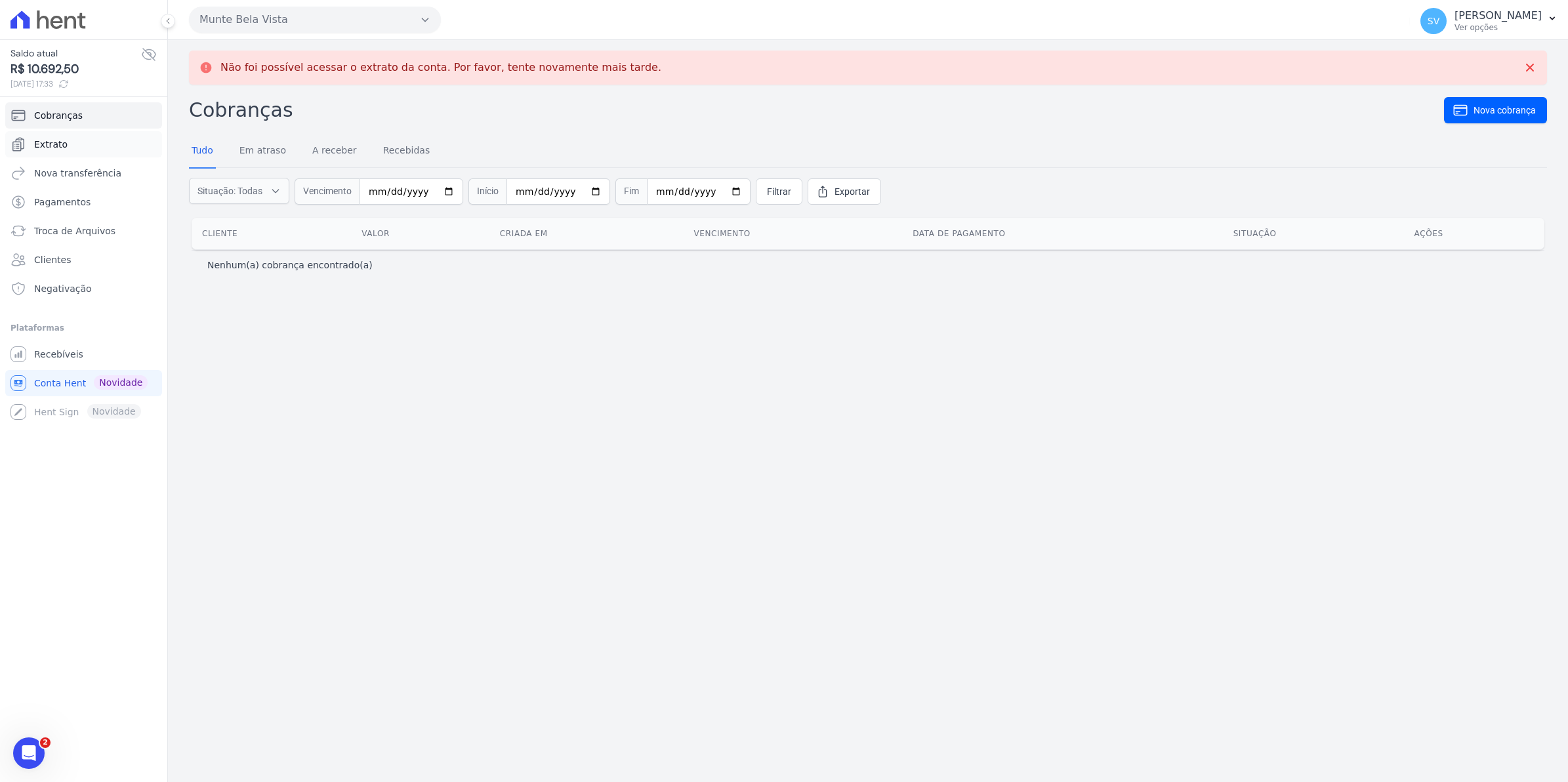
click at [57, 144] on span "Extrato" at bounding box center [51, 144] width 34 height 13
click at [67, 357] on span "Recebíveis" at bounding box center [59, 354] width 49 height 13
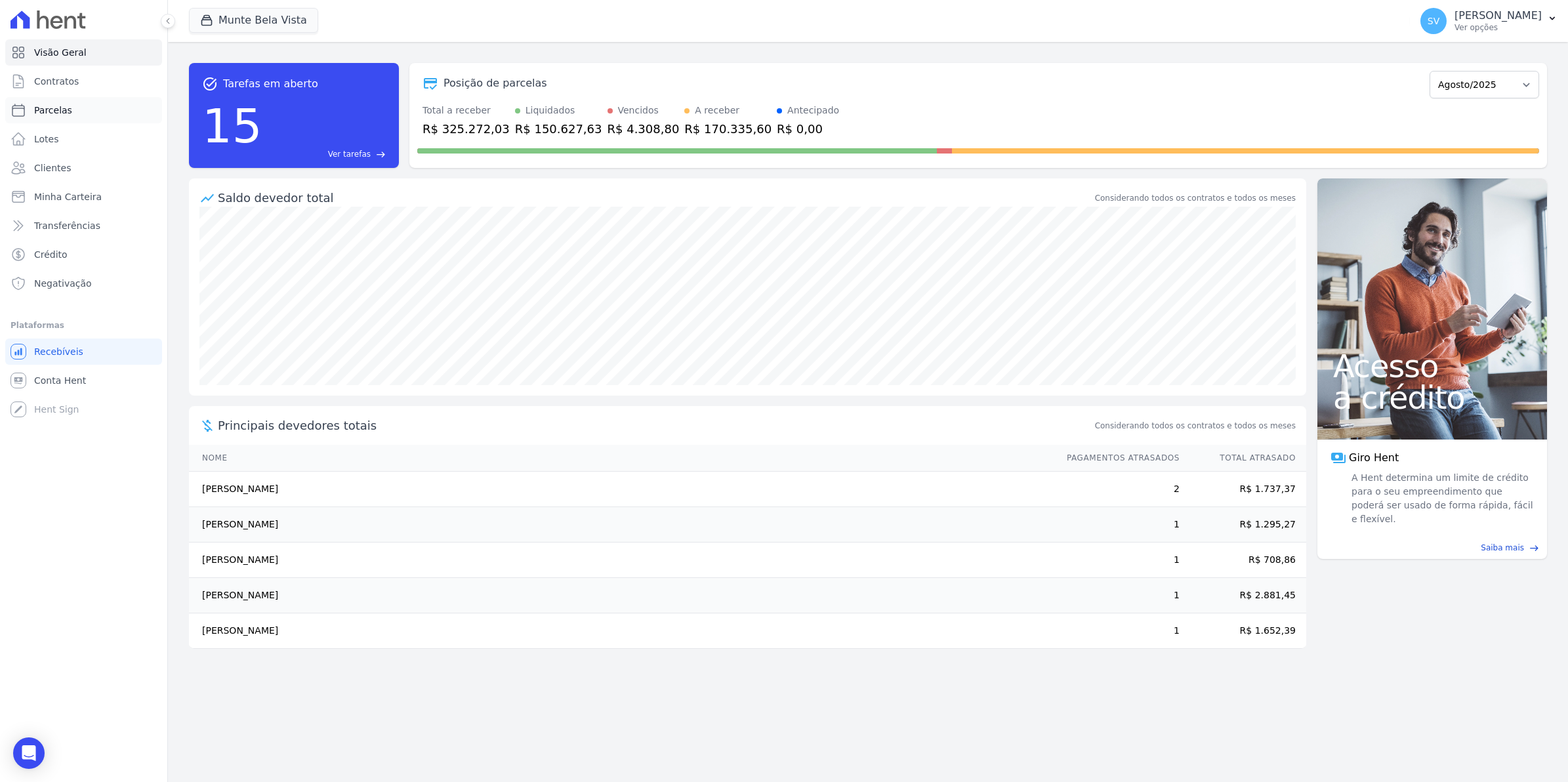
click at [54, 109] on span "Parcelas" at bounding box center [53, 110] width 38 height 13
select select
